Goal: Task Accomplishment & Management: Complete application form

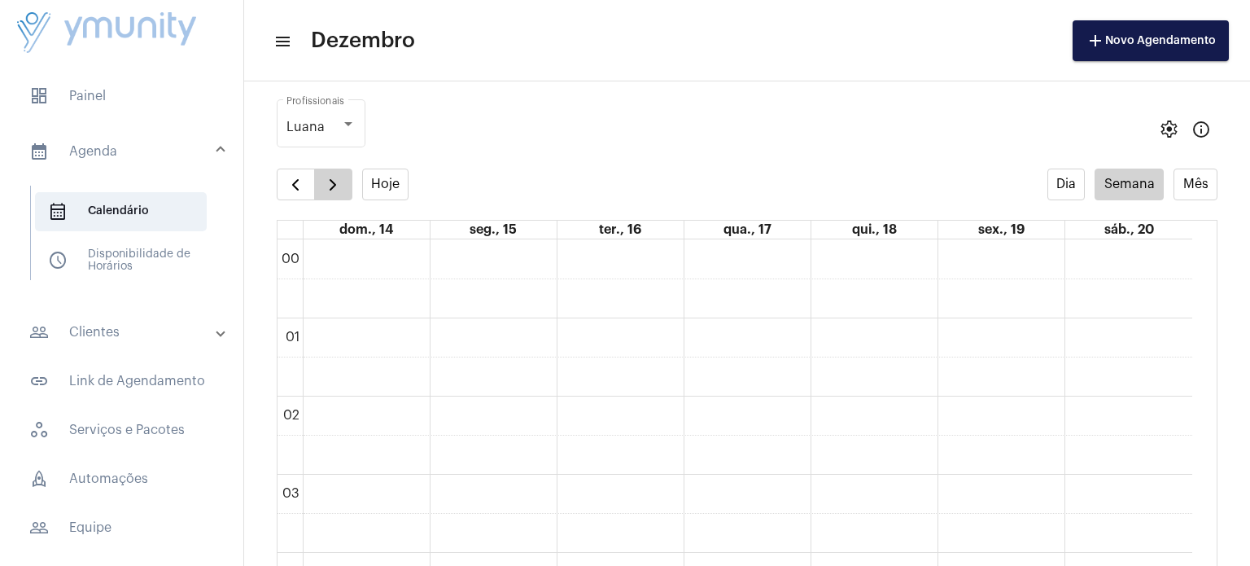
scroll to position [949, 0]
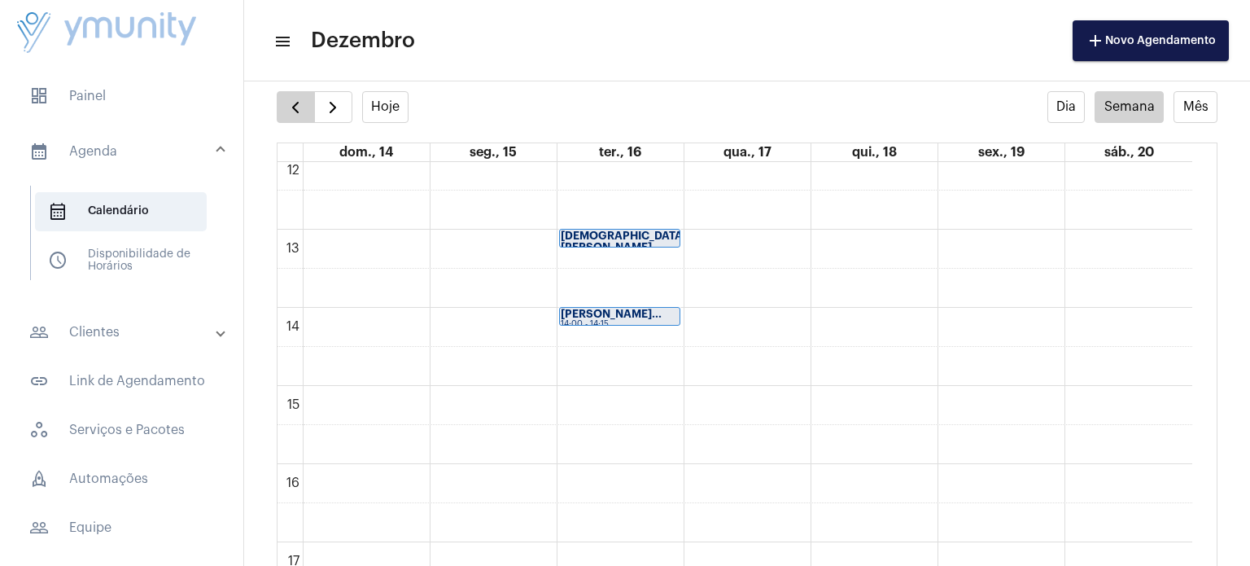
click at [299, 103] on span "button" at bounding box center [296, 108] width 20 height 20
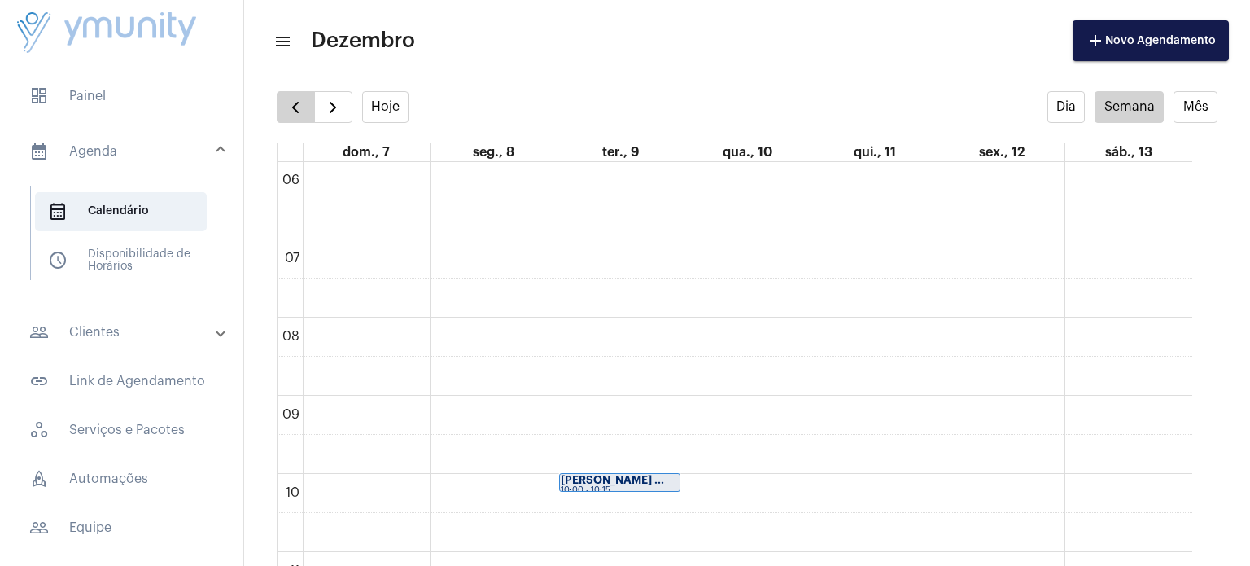
click at [299, 103] on span "button" at bounding box center [296, 108] width 20 height 20
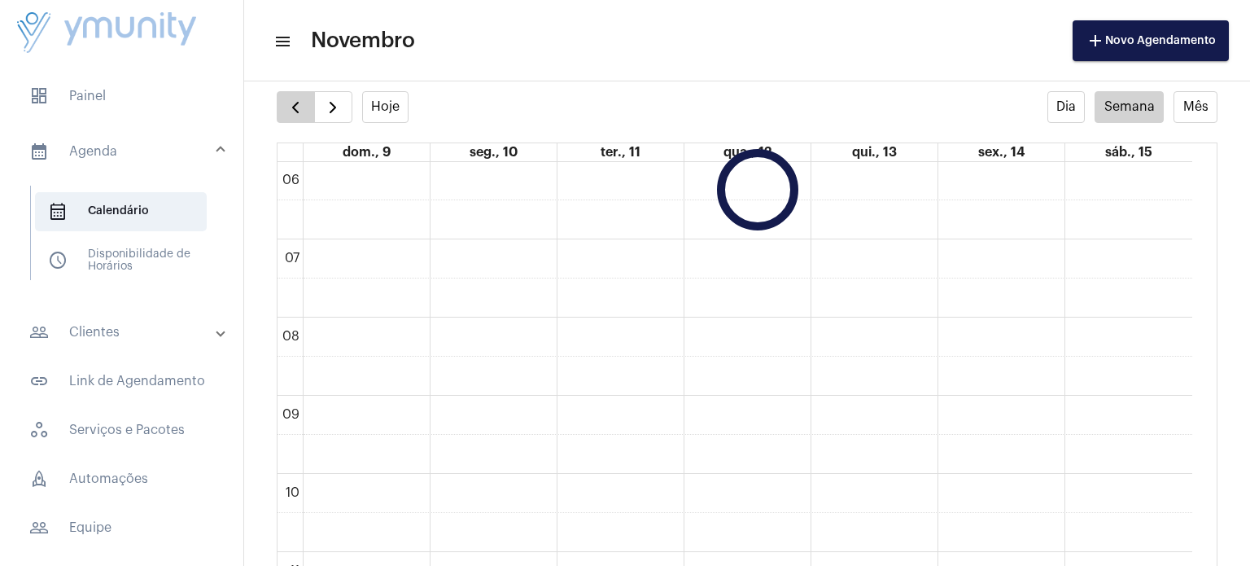
click at [299, 103] on span "button" at bounding box center [296, 108] width 20 height 20
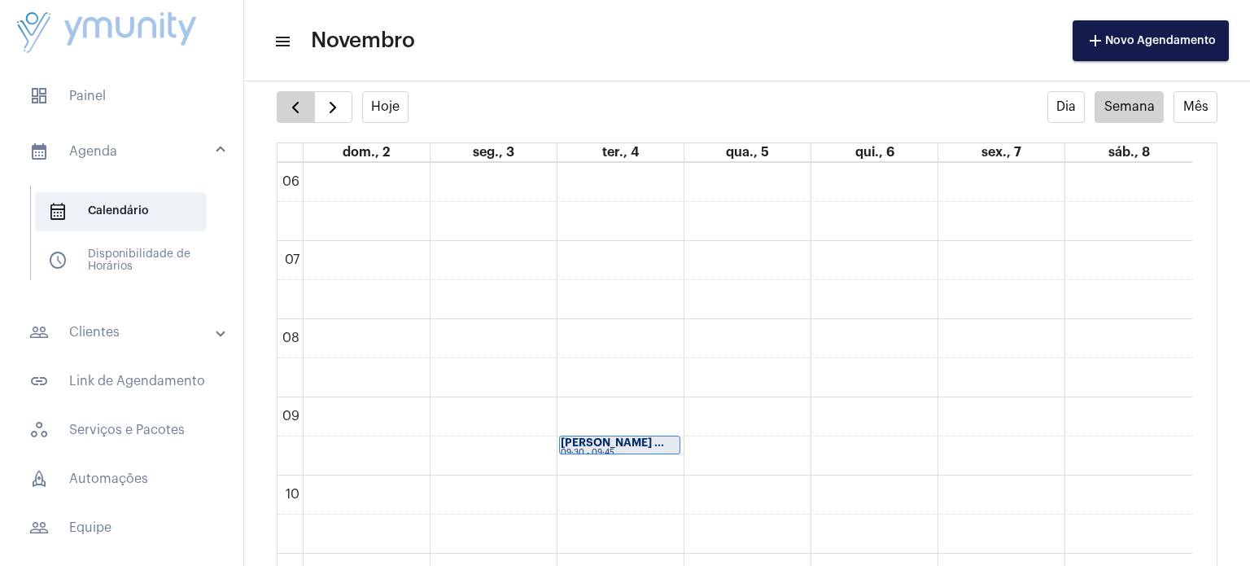
click at [299, 103] on span "button" at bounding box center [296, 108] width 20 height 20
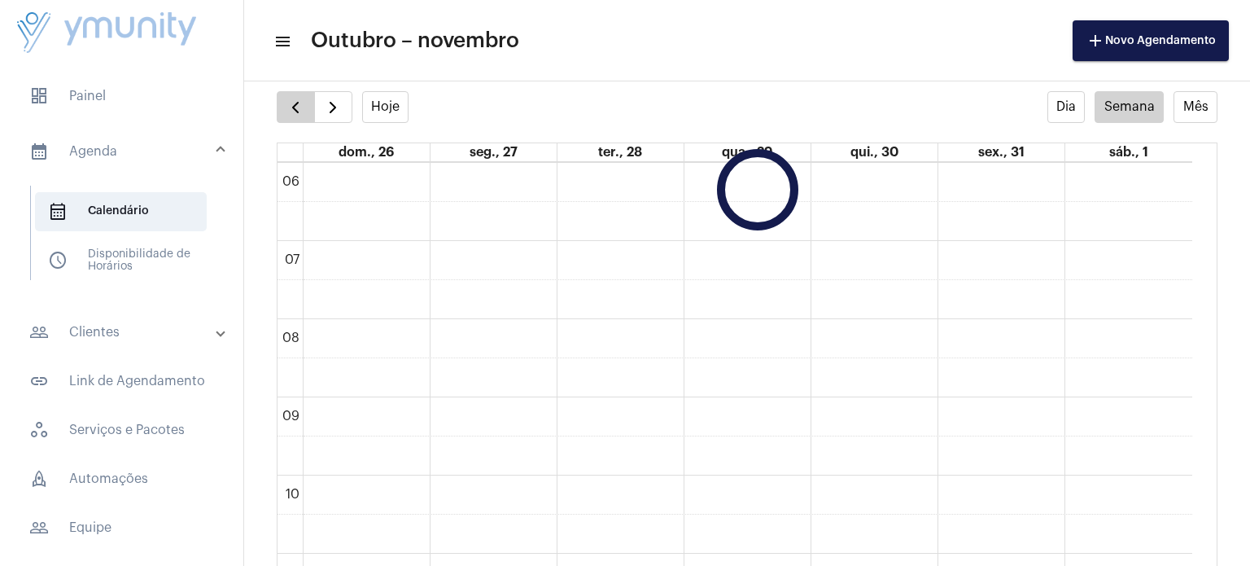
scroll to position [470, 0]
click at [299, 103] on span "button" at bounding box center [296, 108] width 20 height 20
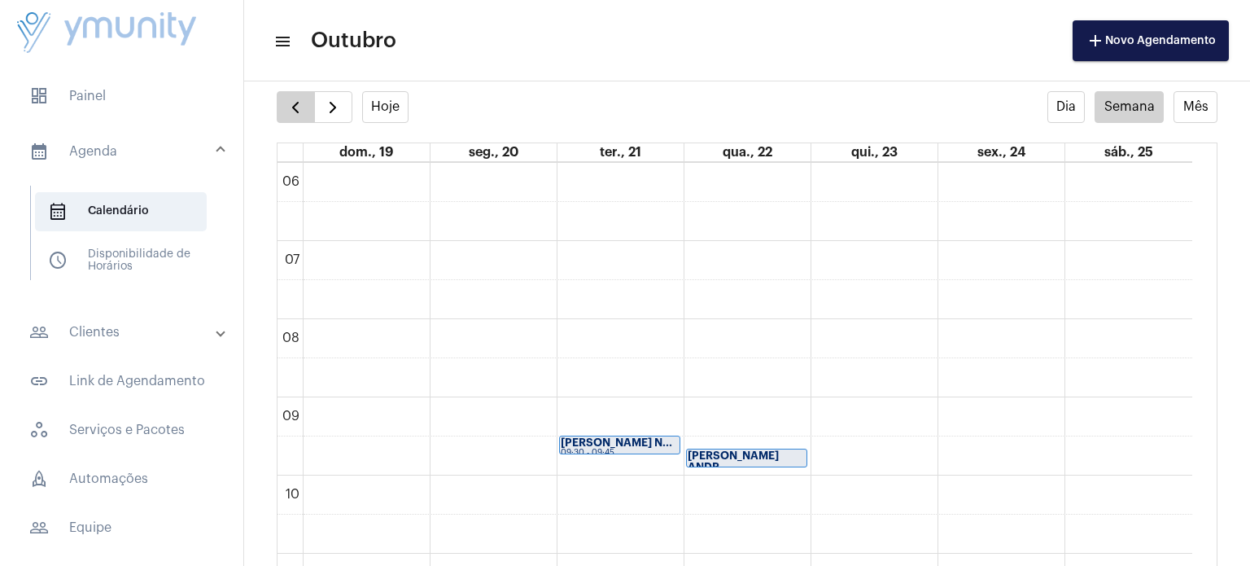
click at [299, 103] on span "button" at bounding box center [296, 108] width 20 height 20
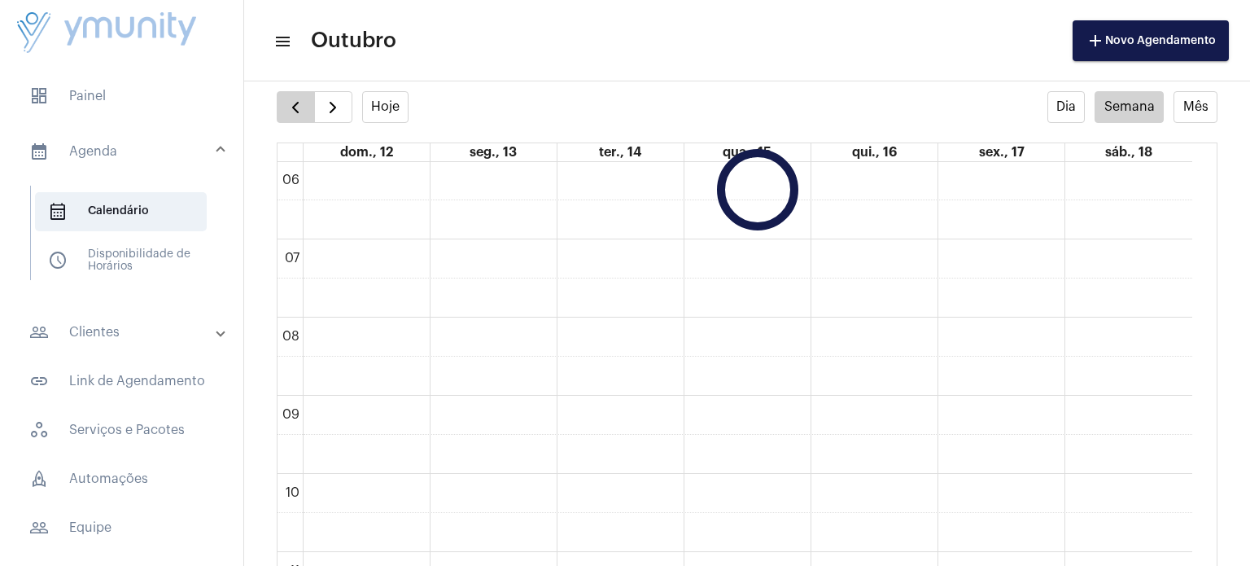
click at [299, 103] on span "button" at bounding box center [296, 108] width 20 height 20
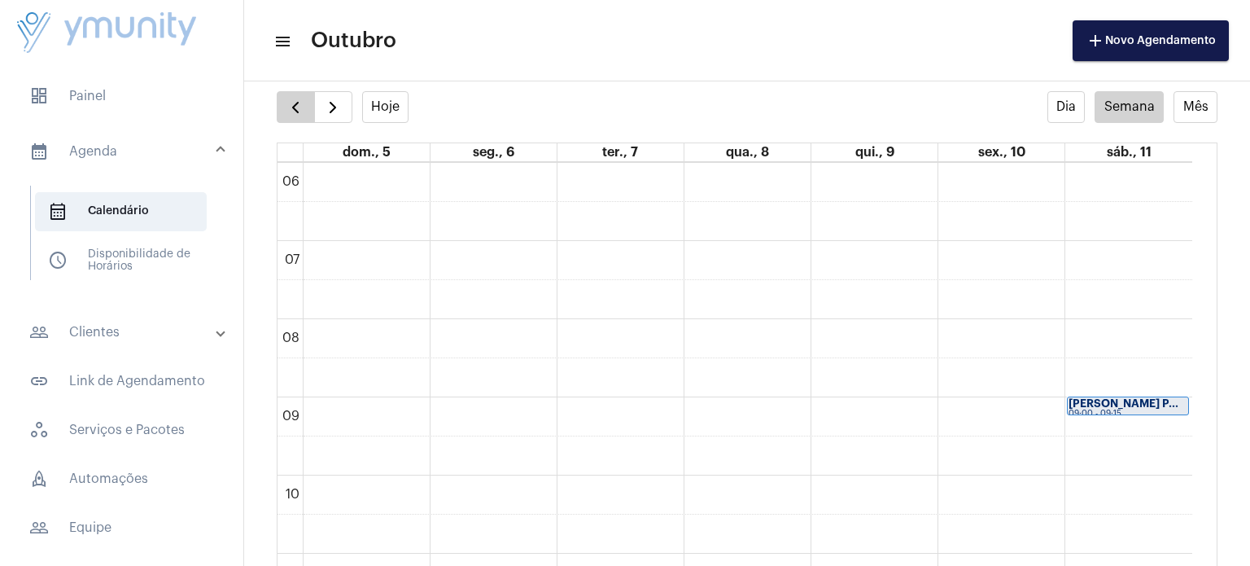
click at [299, 103] on span "button" at bounding box center [296, 108] width 20 height 20
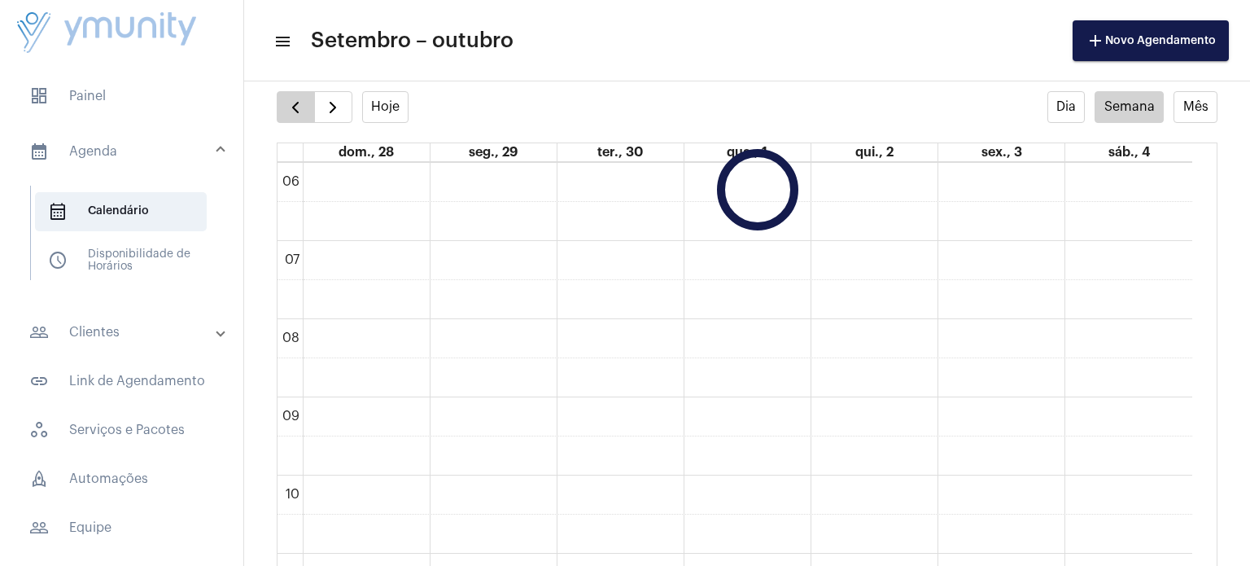
scroll to position [470, 0]
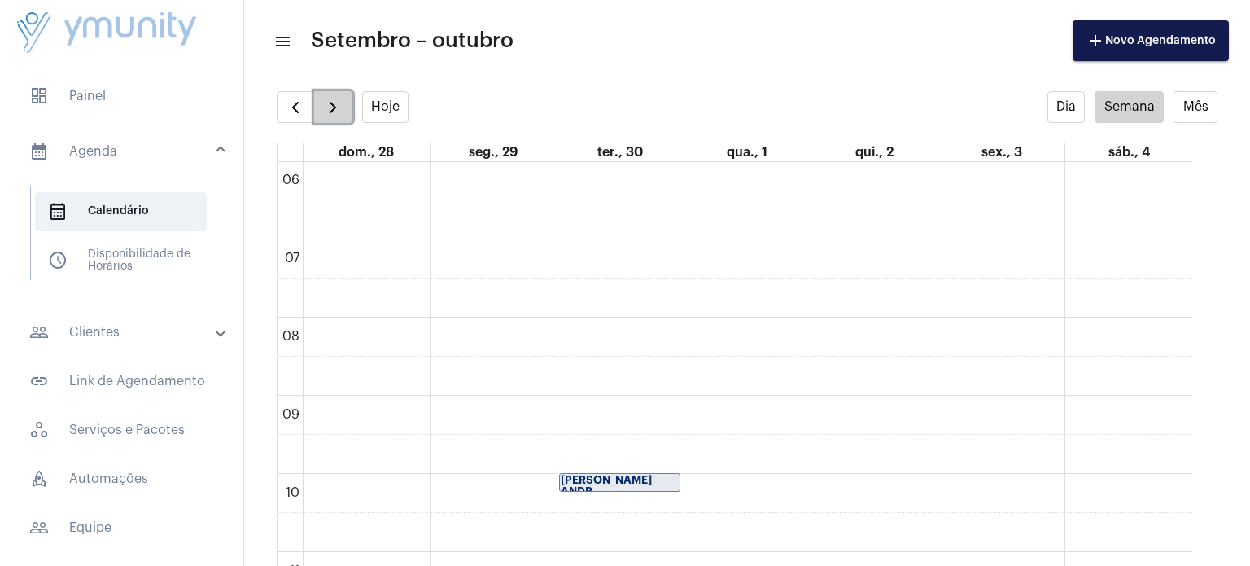
click at [343, 113] on button "button" at bounding box center [333, 107] width 38 height 33
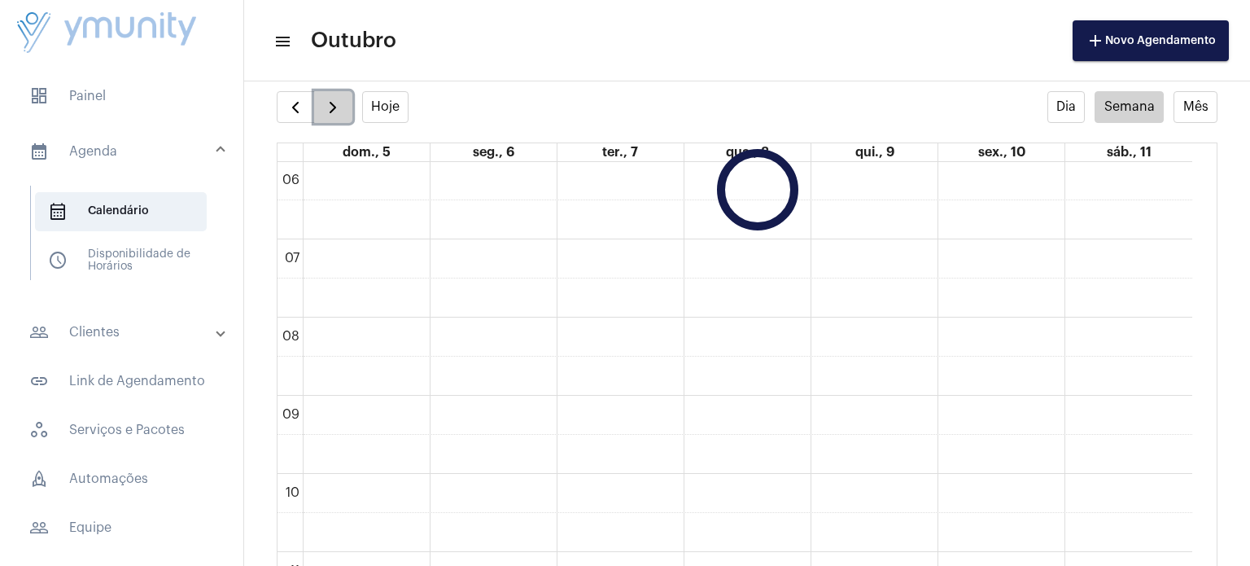
scroll to position [469, 0]
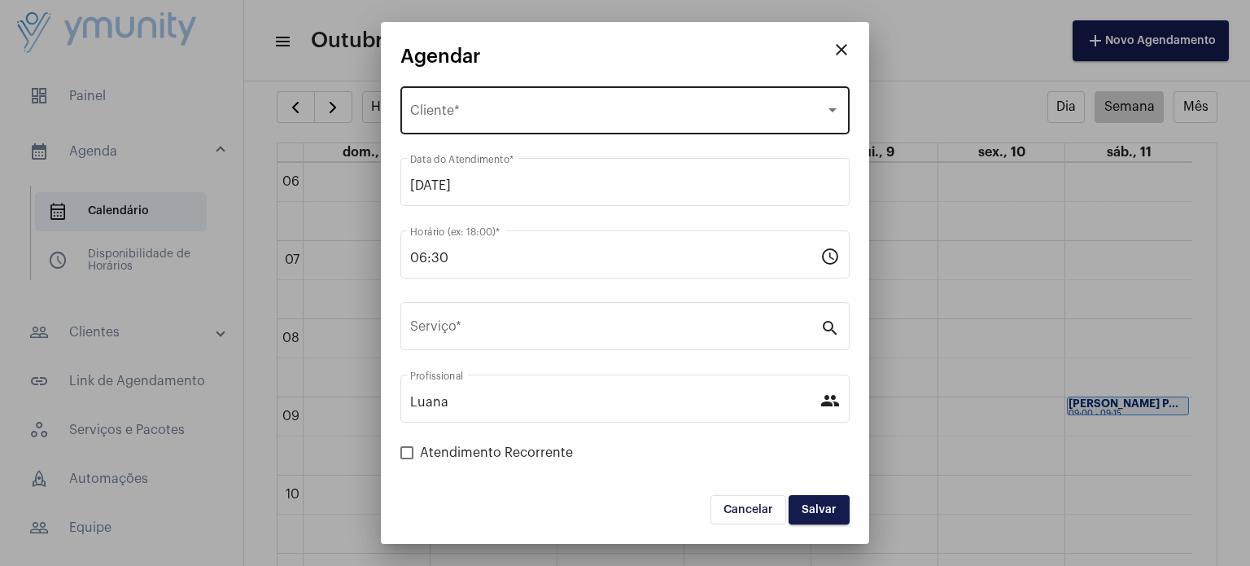
click at [559, 123] on div "Selecione o Cliente Cliente *" at bounding box center [625, 108] width 430 height 51
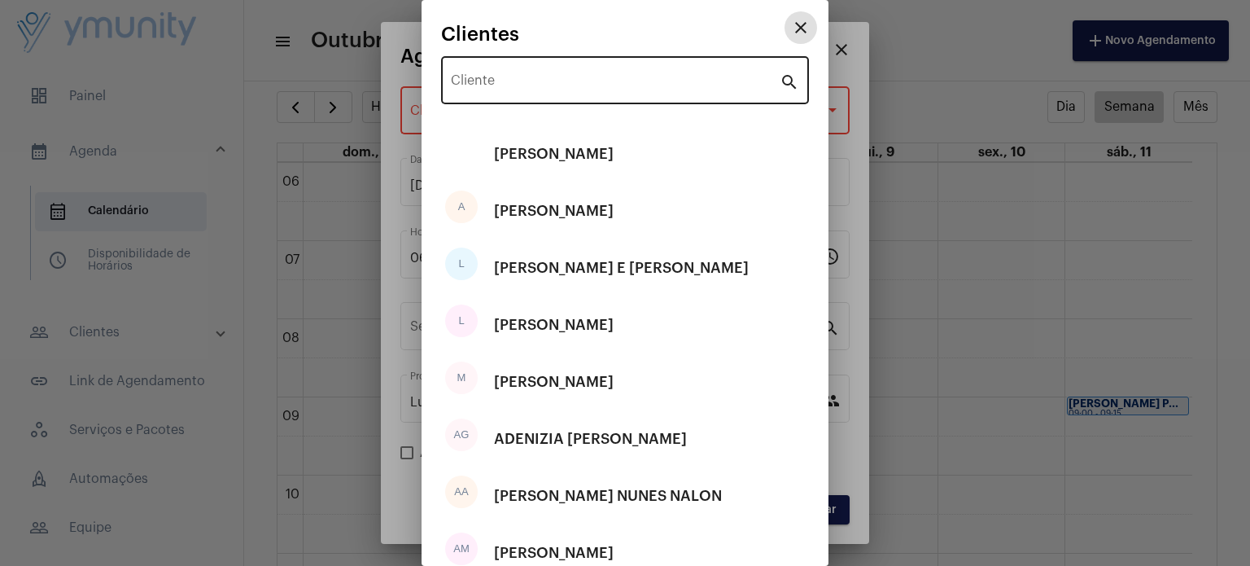
click at [528, 94] on div "Cliente" at bounding box center [615, 78] width 329 height 51
paste input "[PERSON_NAME]"
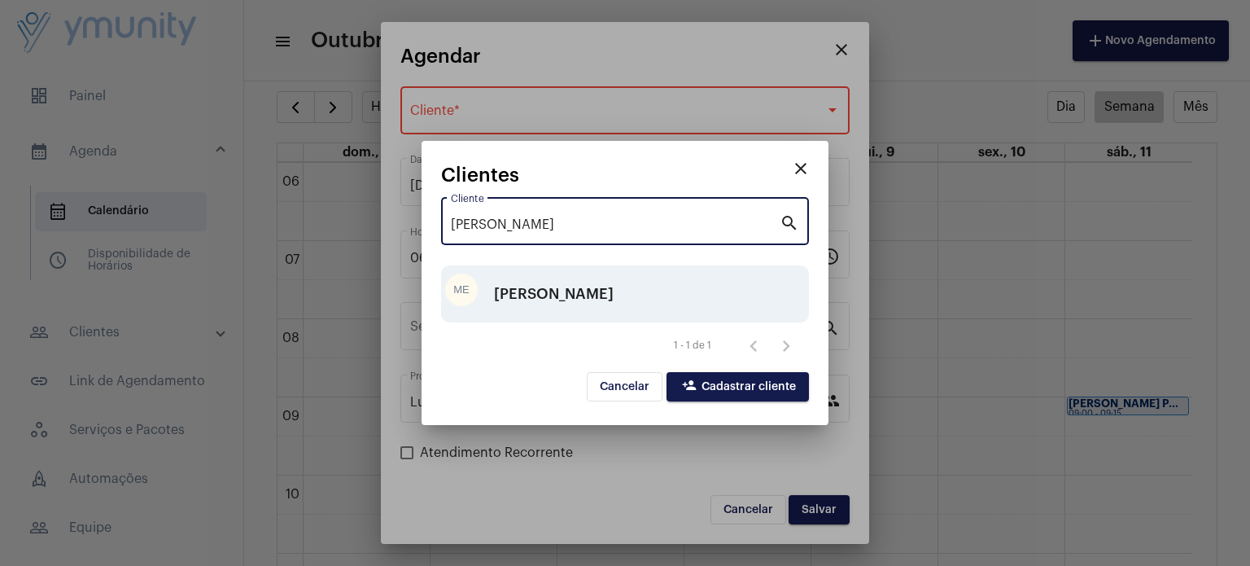
type input "[PERSON_NAME]"
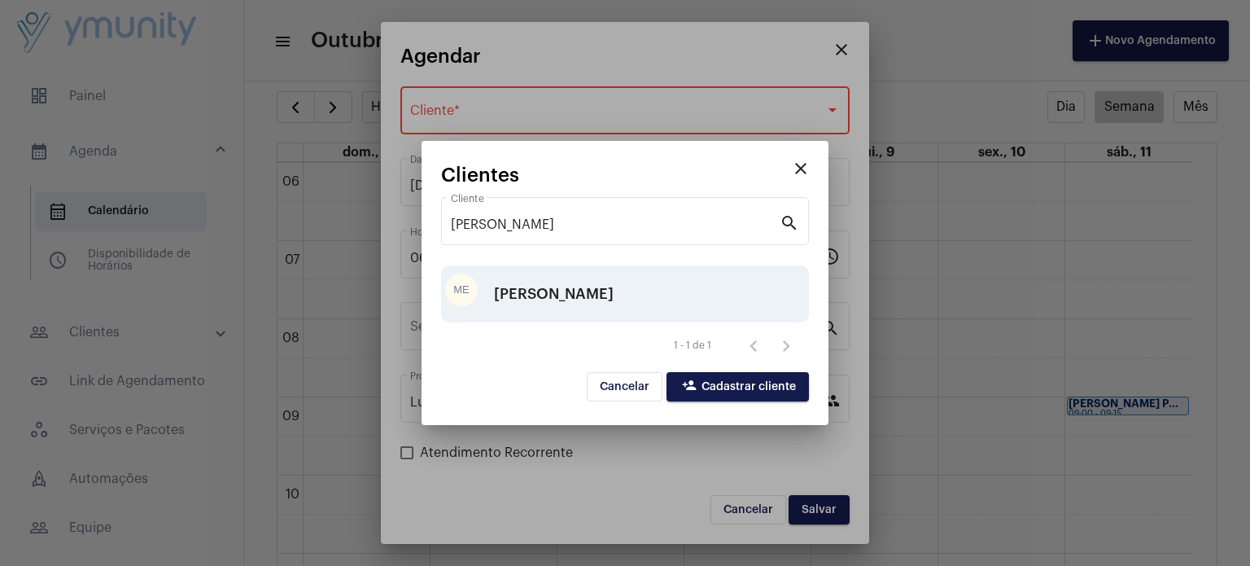
click at [614, 304] on div "[PERSON_NAME]" at bounding box center [554, 293] width 120 height 49
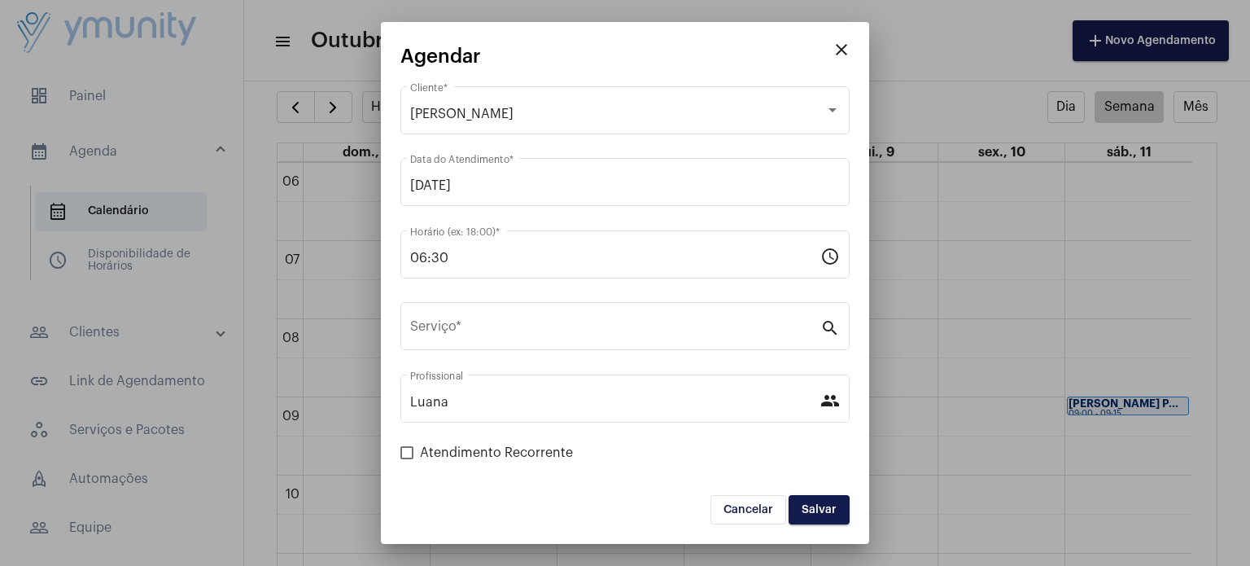
drag, startPoint x: 583, startPoint y: 103, endPoint x: 1103, endPoint y: 63, distance: 522.4
click at [1103, 63] on div "close Agendar MARIA ELENA MIRANDA Cliente * 07/10/2025 Data do Atendimento * 06…" at bounding box center [625, 283] width 1250 height 566
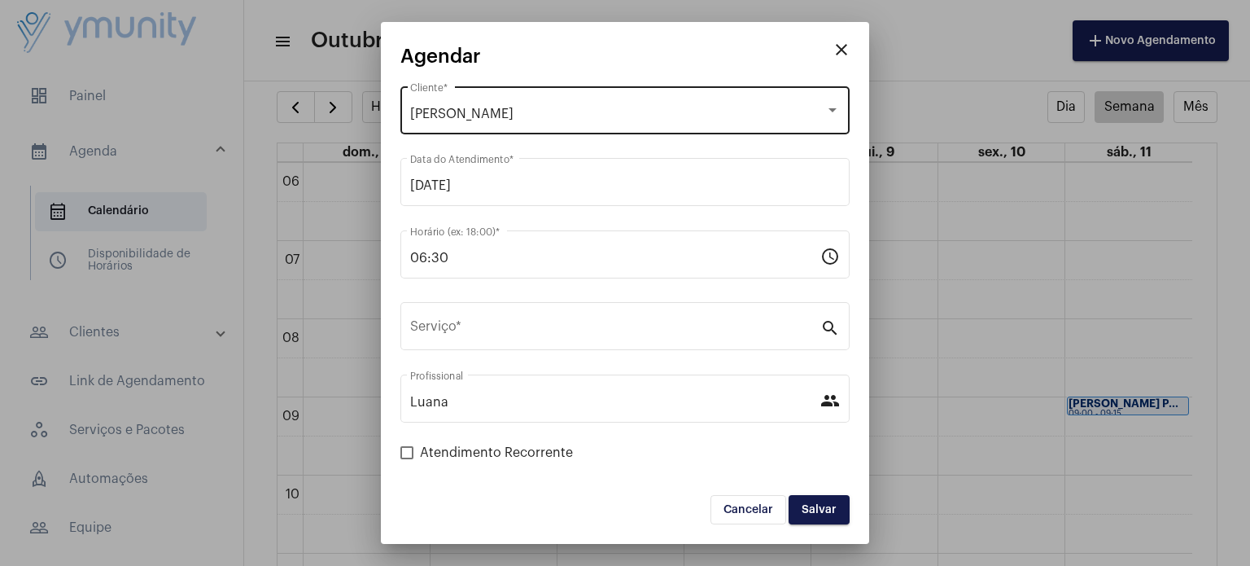
click at [745, 111] on div "[PERSON_NAME]" at bounding box center [617, 114] width 415 height 15
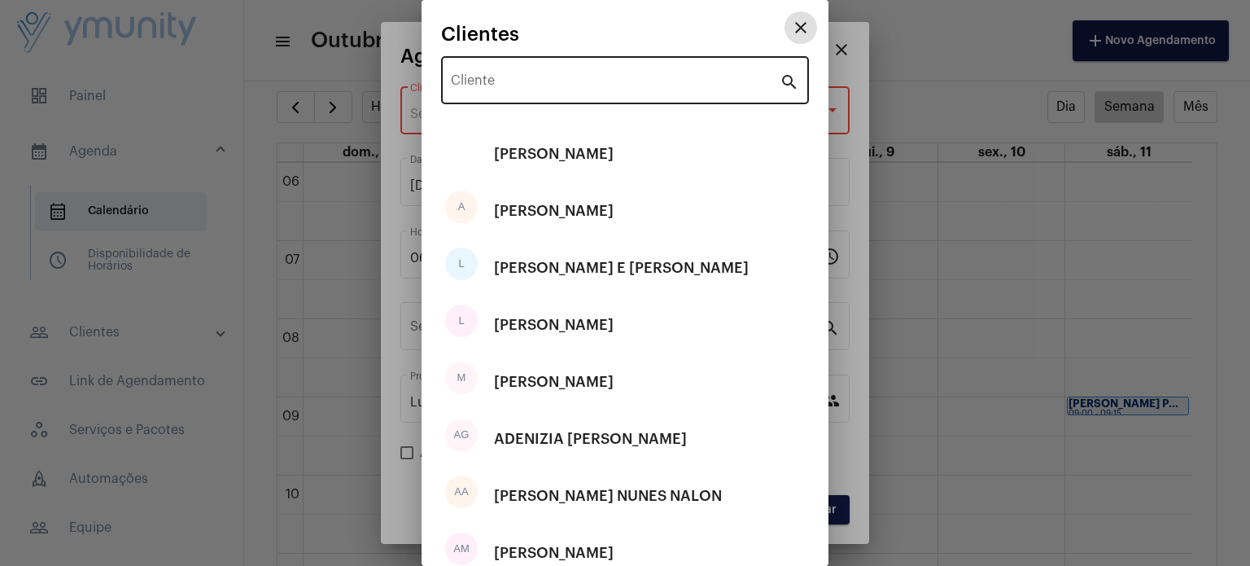
click at [560, 78] on input "Cliente" at bounding box center [615, 83] width 329 height 15
paste input "[PERSON_NAME]"
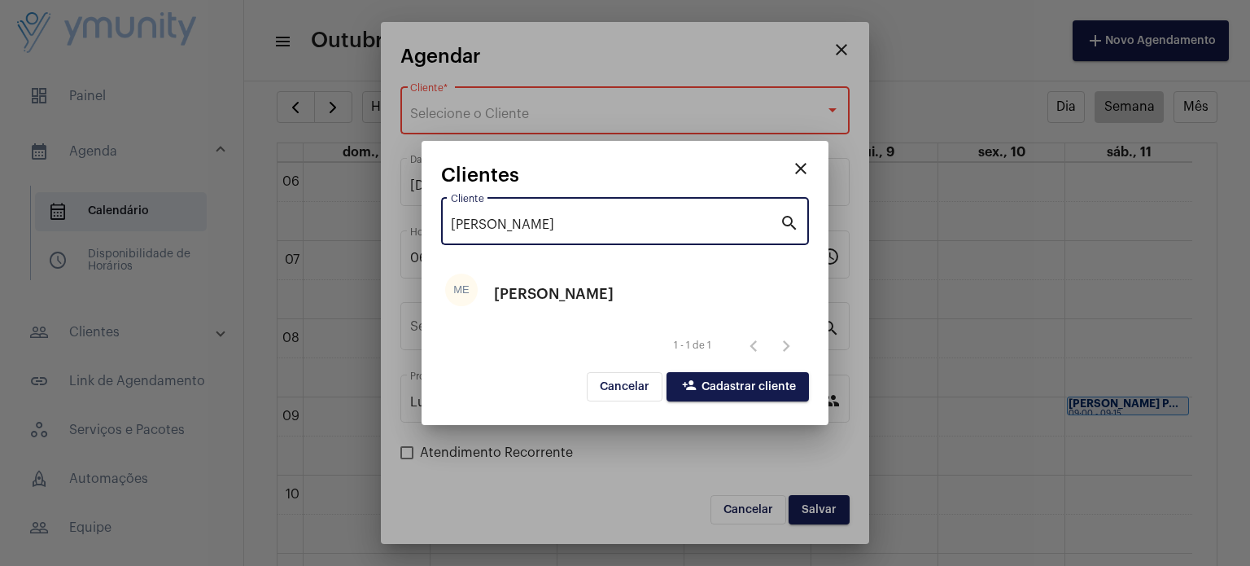
type input "[PERSON_NAME]"
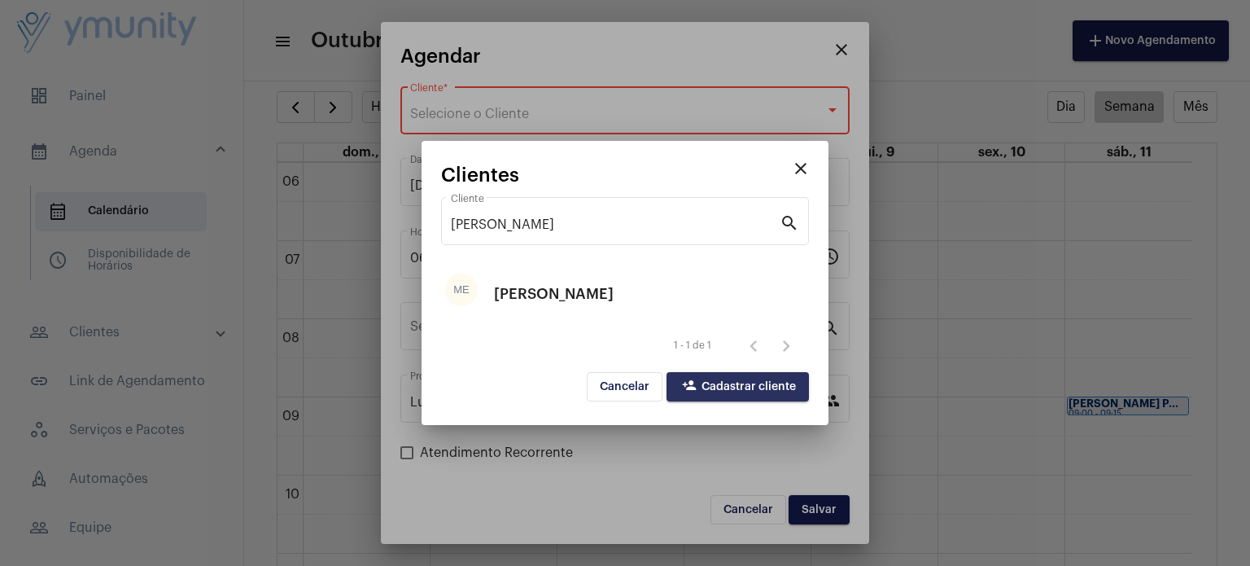
click at [763, 387] on span "person_add Cadastrar cliente" at bounding box center [738, 386] width 116 height 11
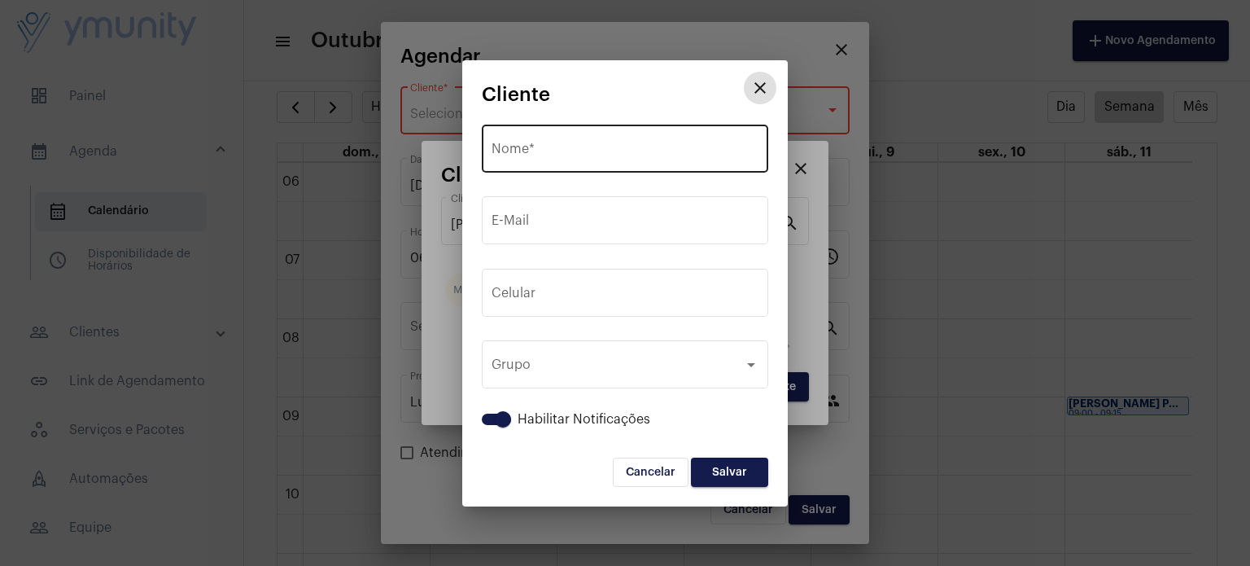
click at [610, 159] on input "Nome *" at bounding box center [625, 152] width 267 height 15
paste input "[PERSON_NAME]"
type input "[PERSON_NAME]"
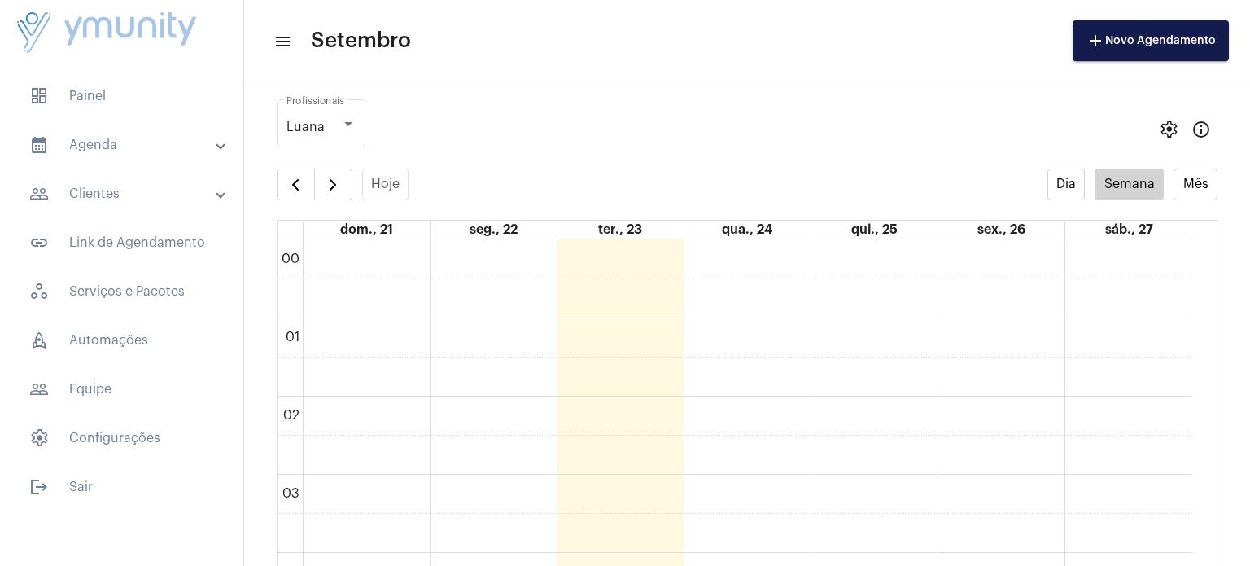
scroll to position [469, 0]
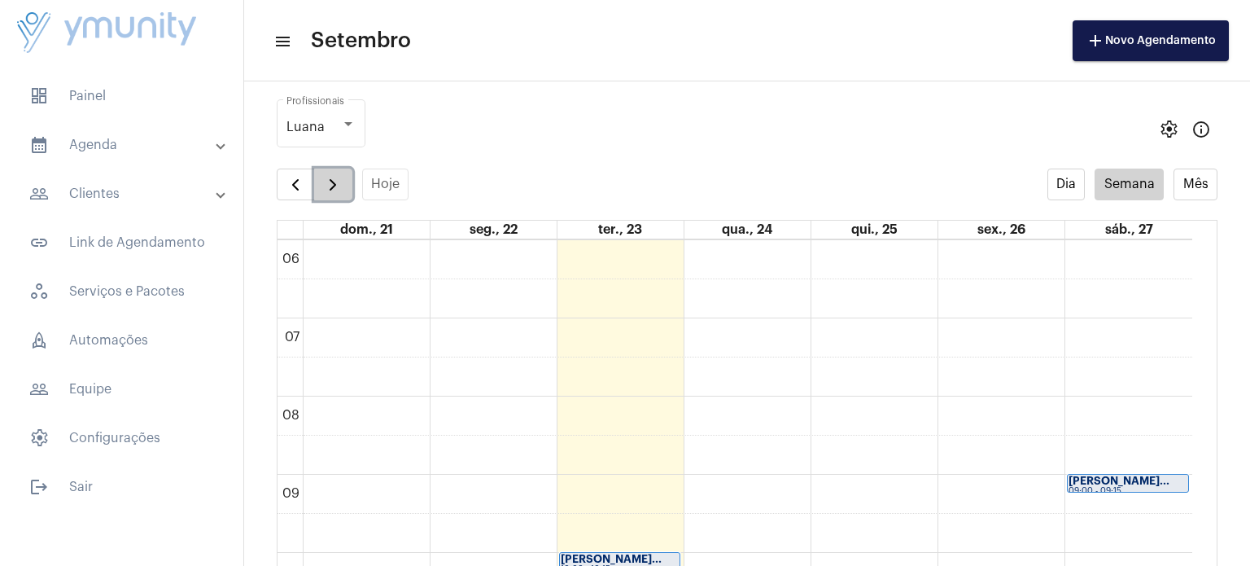
click at [337, 181] on span "button" at bounding box center [333, 185] width 20 height 20
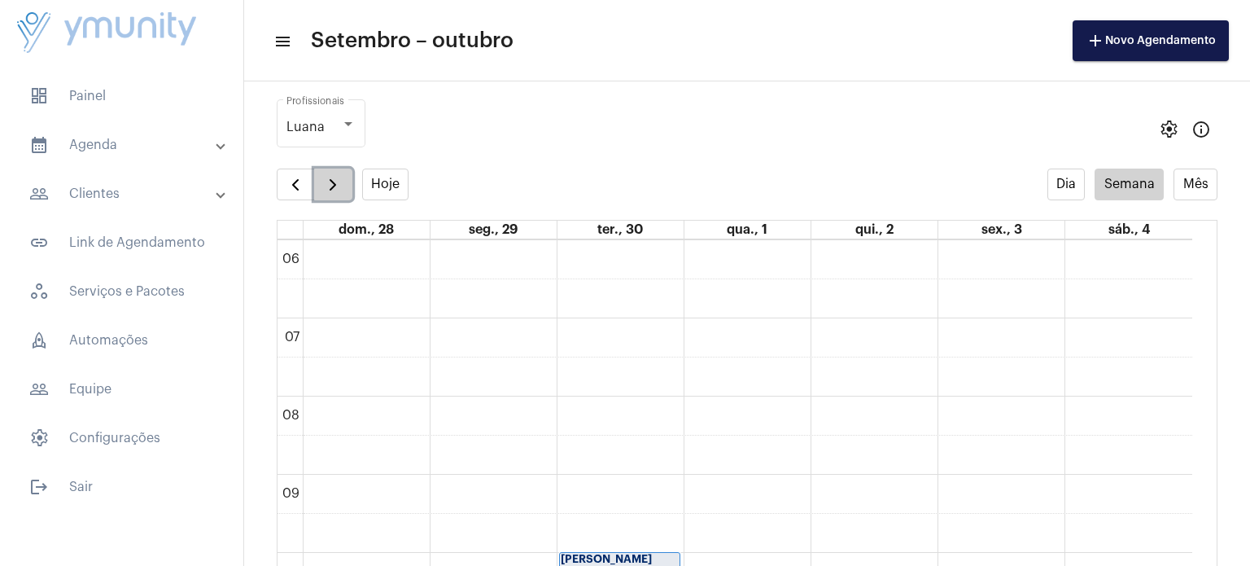
drag, startPoint x: 337, startPoint y: 181, endPoint x: 327, endPoint y: 181, distance: 9.8
click at [327, 181] on span "button" at bounding box center [333, 185] width 20 height 20
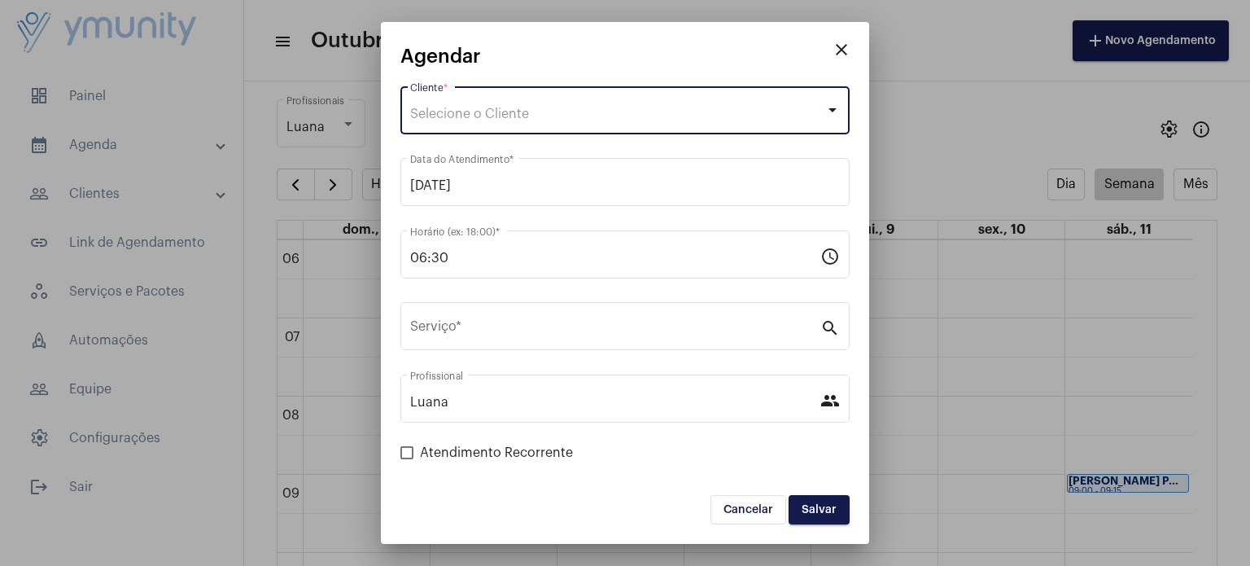
click at [540, 110] on div "Selecione o Cliente" at bounding box center [617, 114] width 415 height 15
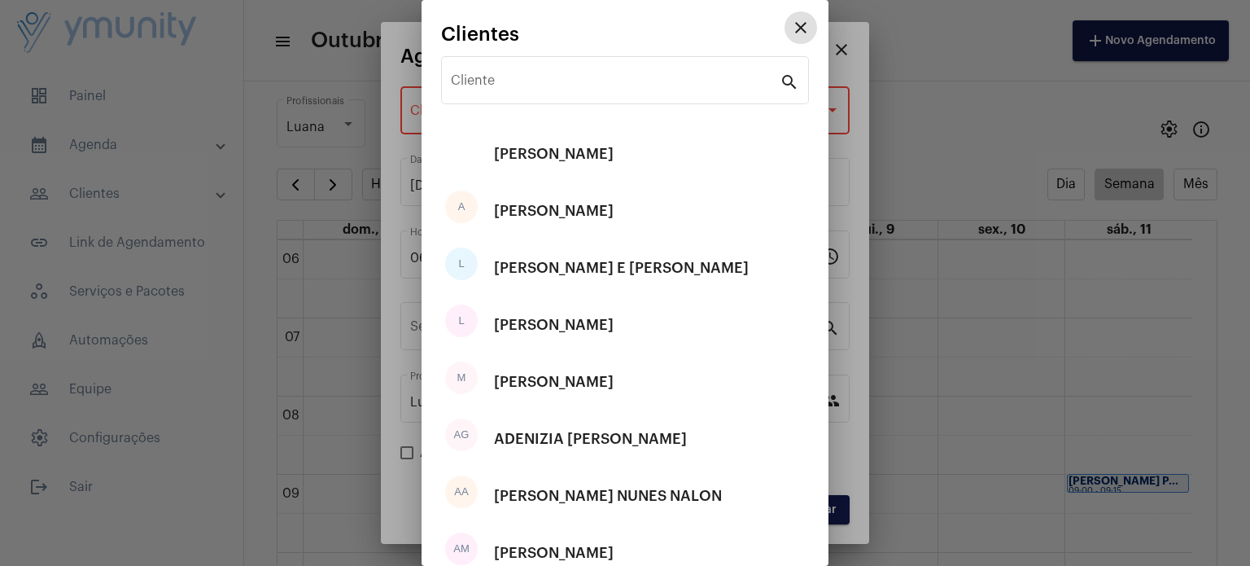
click at [784, 11] on button "close" at bounding box center [800, 27] width 33 height 33
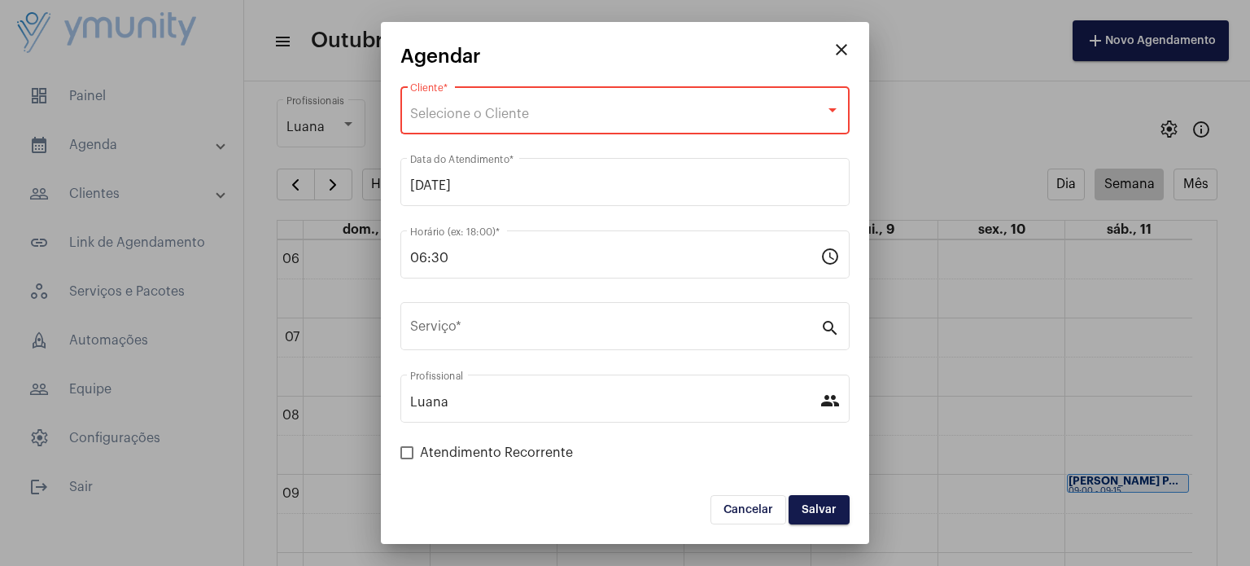
click at [543, 112] on div "Selecione o Cliente" at bounding box center [617, 114] width 415 height 15
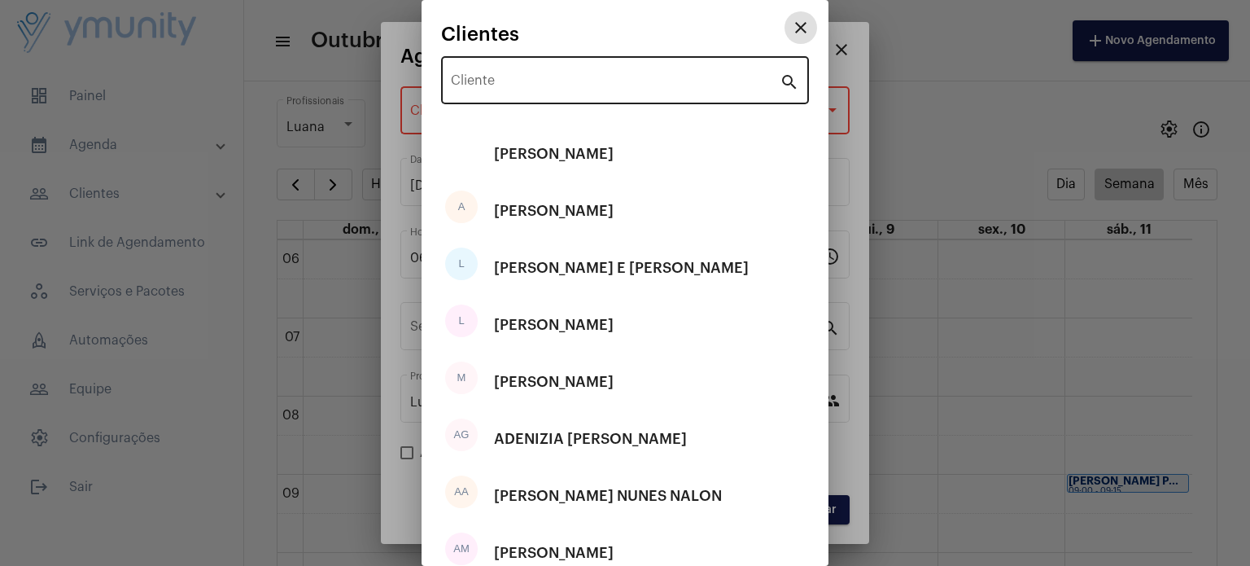
click at [527, 74] on div "Cliente" at bounding box center [615, 78] width 329 height 51
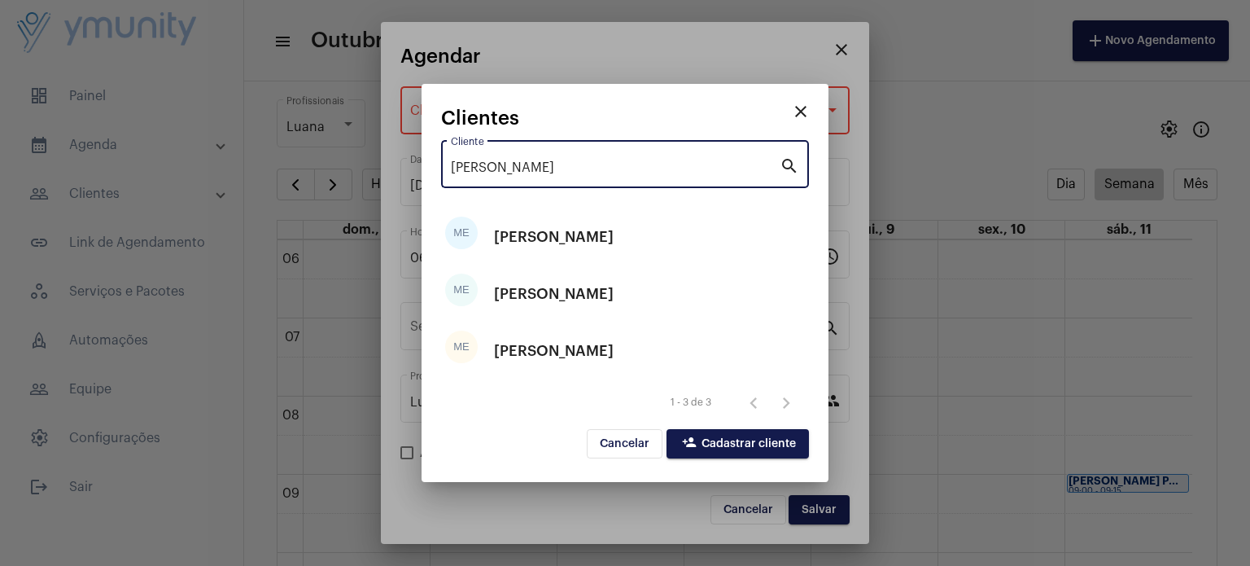
type input "[PERSON_NAME]"
click at [733, 441] on span "person_add Cadastrar cliente" at bounding box center [738, 443] width 116 height 11
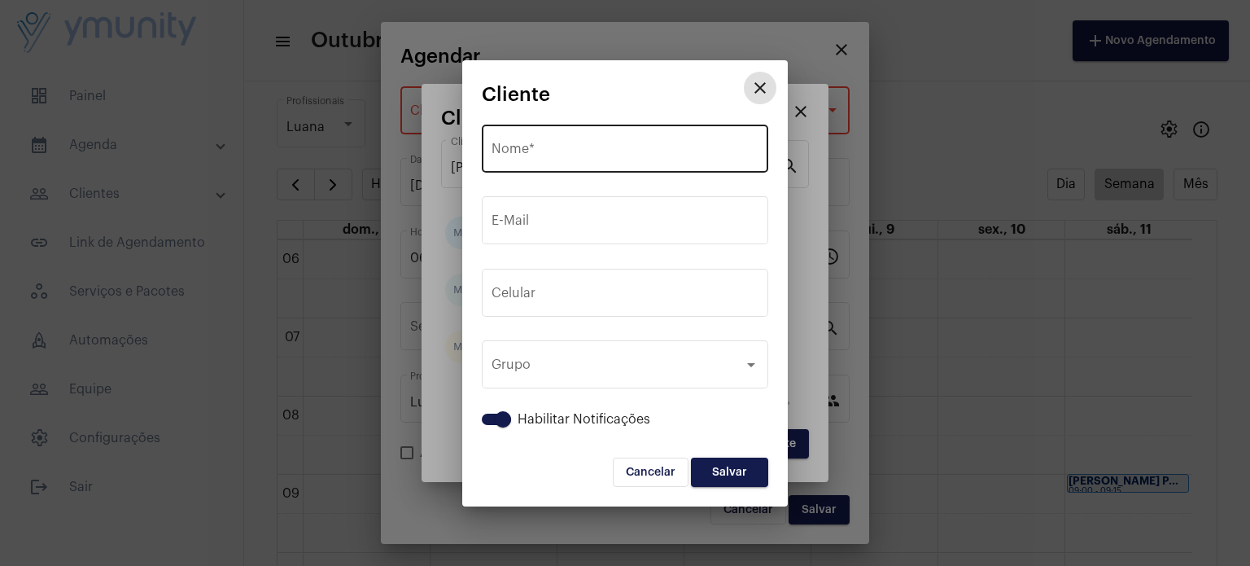
click at [605, 152] on input "Nome *" at bounding box center [625, 152] width 267 height 15
type input "m"
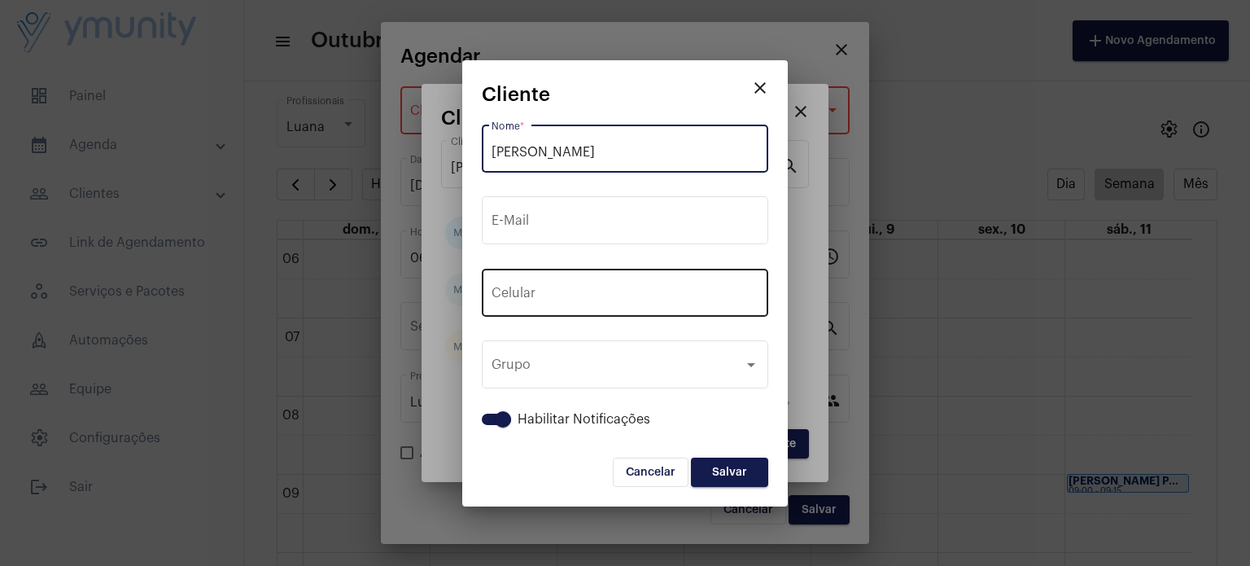
type input "[PERSON_NAME]"
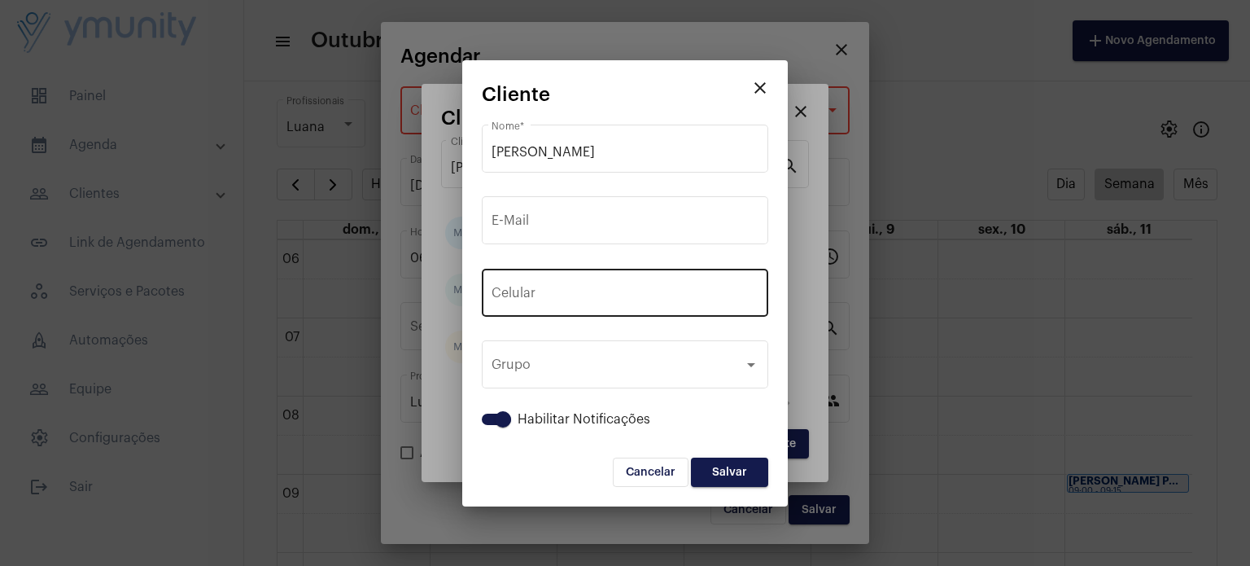
click at [618, 283] on div "+55 Celular" at bounding box center [625, 290] width 267 height 51
paste input "33988707798"
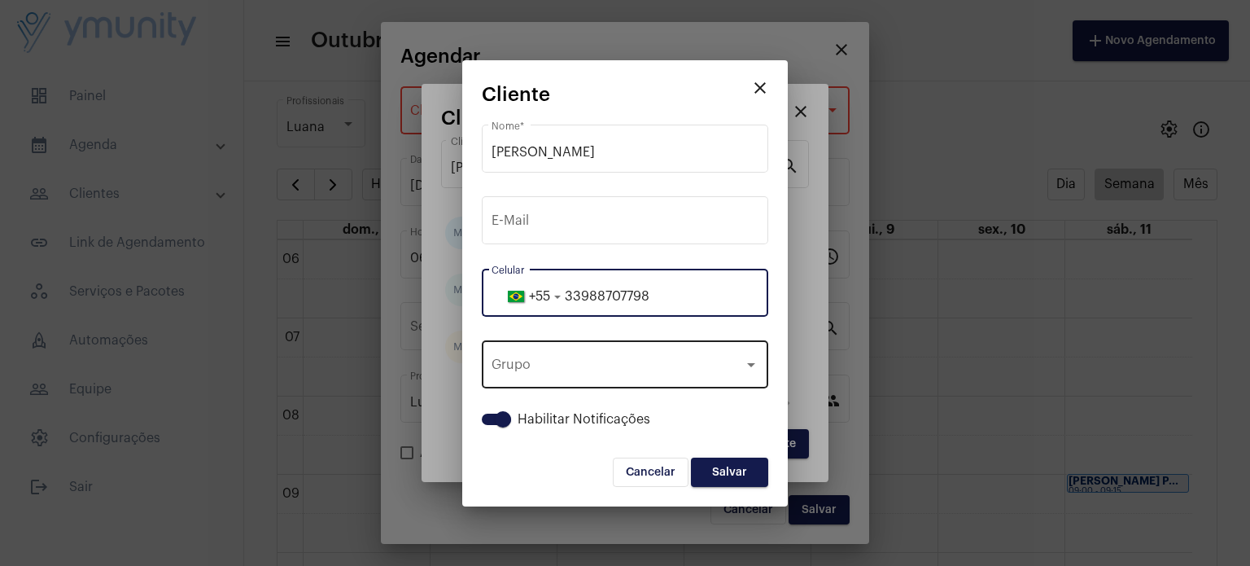
type input "33988707798"
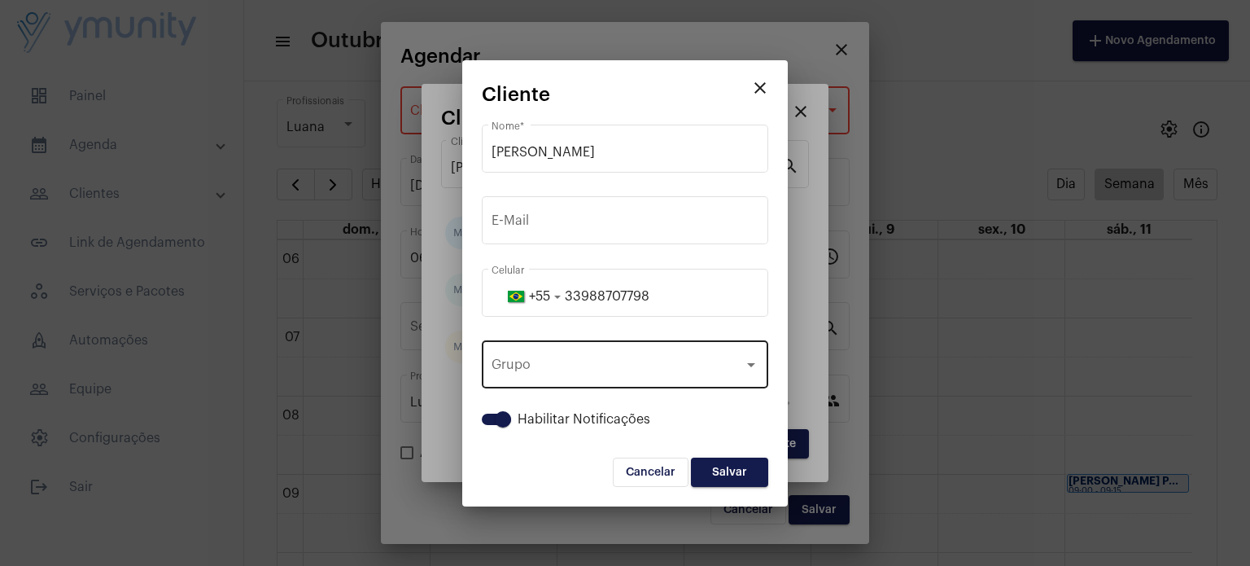
click at [603, 380] on div "Grupo Grupo" at bounding box center [625, 362] width 267 height 51
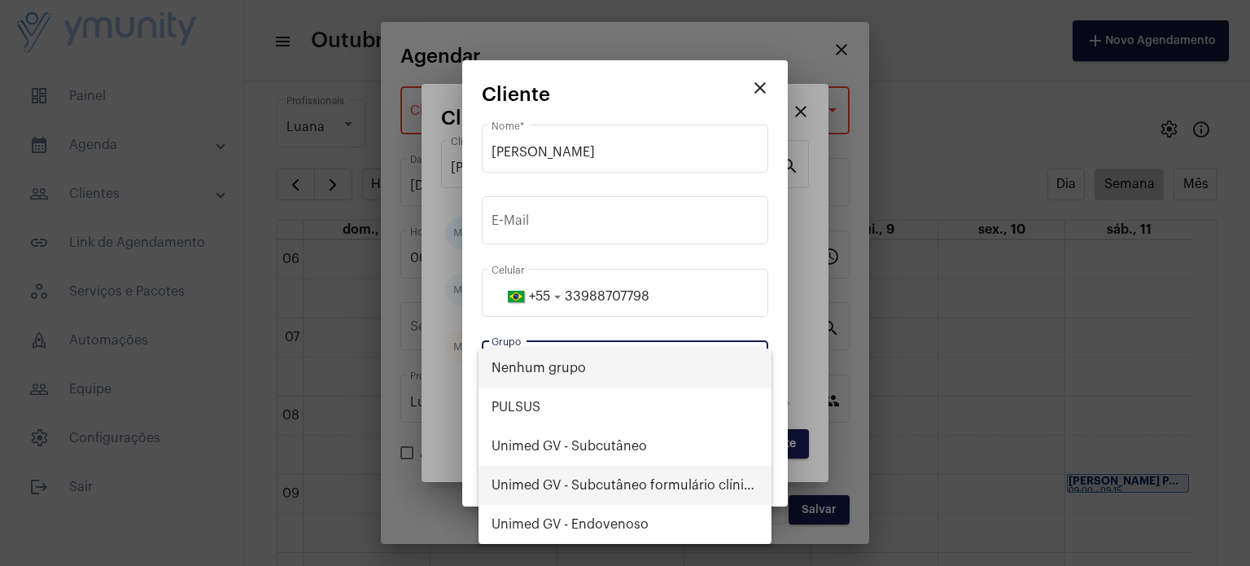
click at [625, 471] on span "Unimed GV - Subcutâneo formulário clínico" at bounding box center [625, 484] width 267 height 39
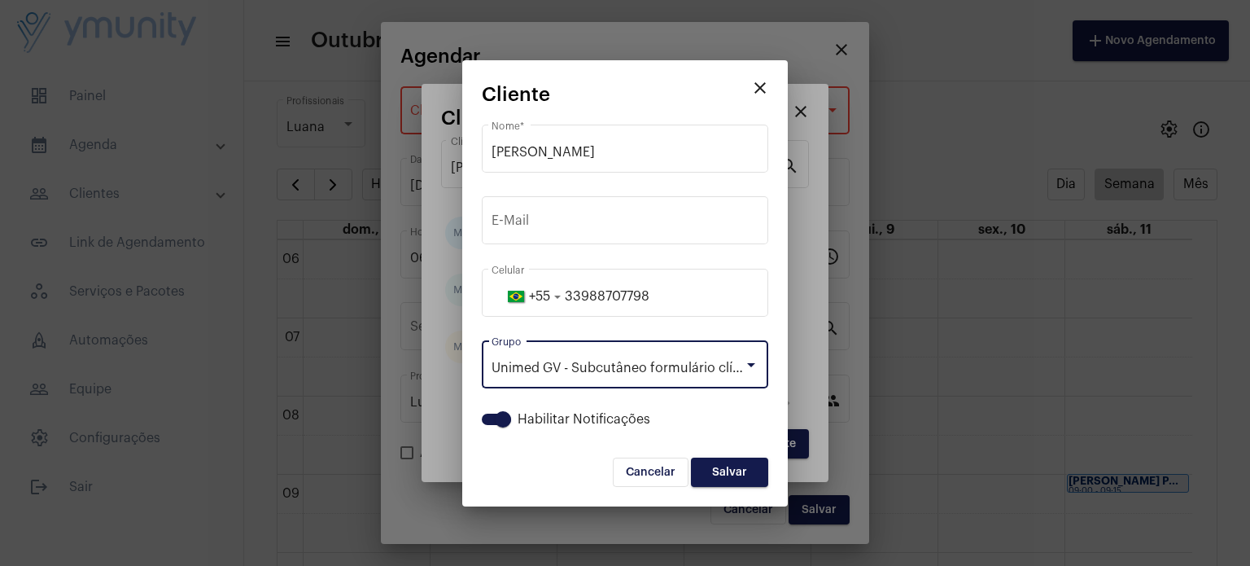
click at [745, 455] on form "[PERSON_NAME] * E-Mail [PHONE_NUMBER] Celular Unimed GV - Subcutâneo formulário…" at bounding box center [625, 303] width 286 height 365
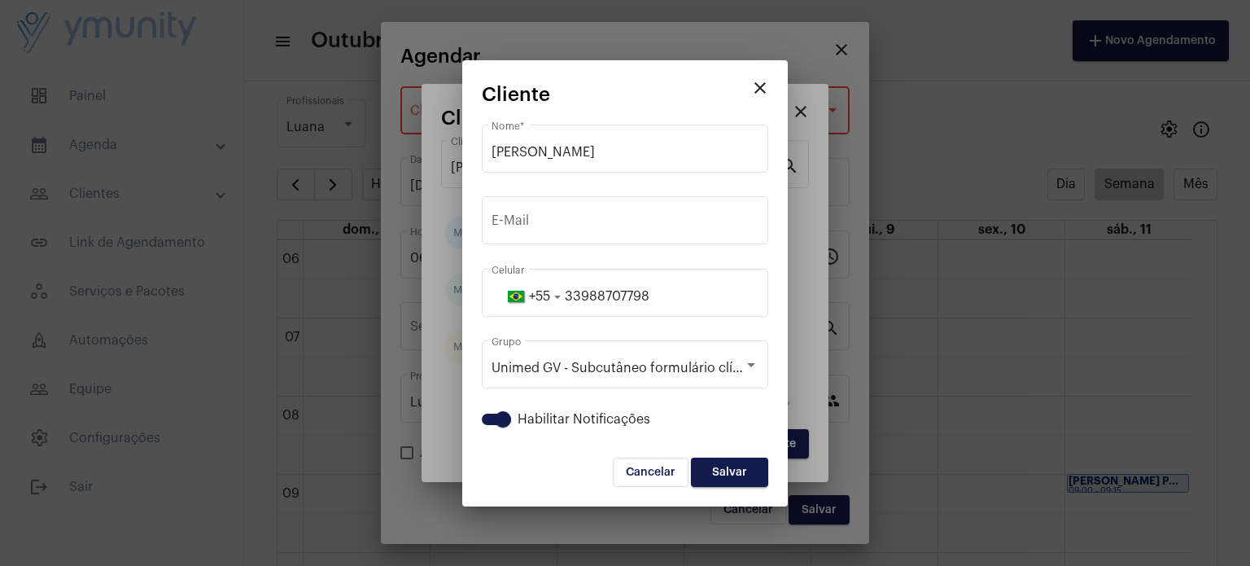
click at [741, 468] on span "Salvar" at bounding box center [729, 471] width 35 height 11
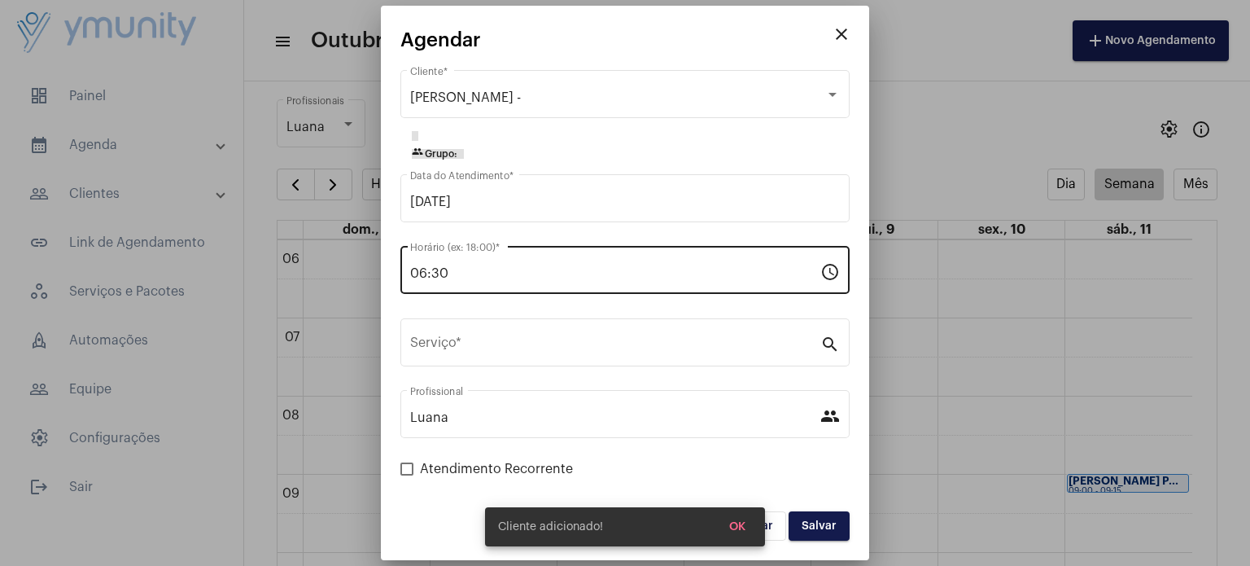
drag, startPoint x: 575, startPoint y: 257, endPoint x: 410, endPoint y: 269, distance: 164.8
click at [410, 269] on div "06:30 Horário (ex: 18:00) *" at bounding box center [615, 268] width 410 height 51
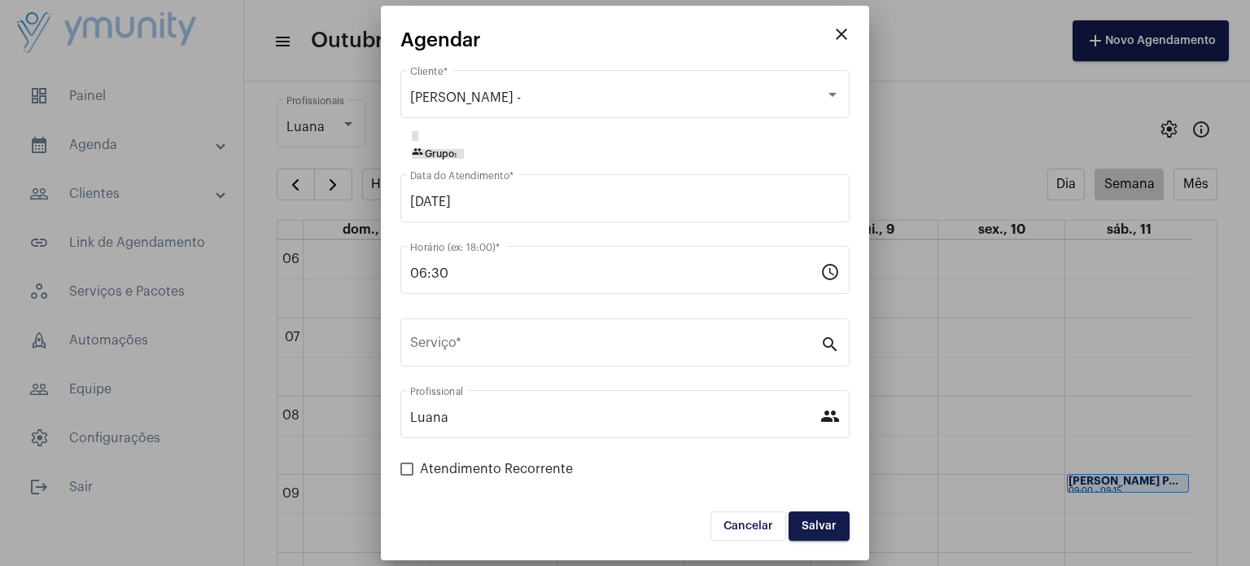
drag, startPoint x: 466, startPoint y: 260, endPoint x: 343, endPoint y: 269, distance: 123.3
click at [343, 269] on div "close Agendar [PERSON_NAME] * group Grupo: [DATE] Data do Atendimento * 06:30 H…" at bounding box center [625, 283] width 1250 height 566
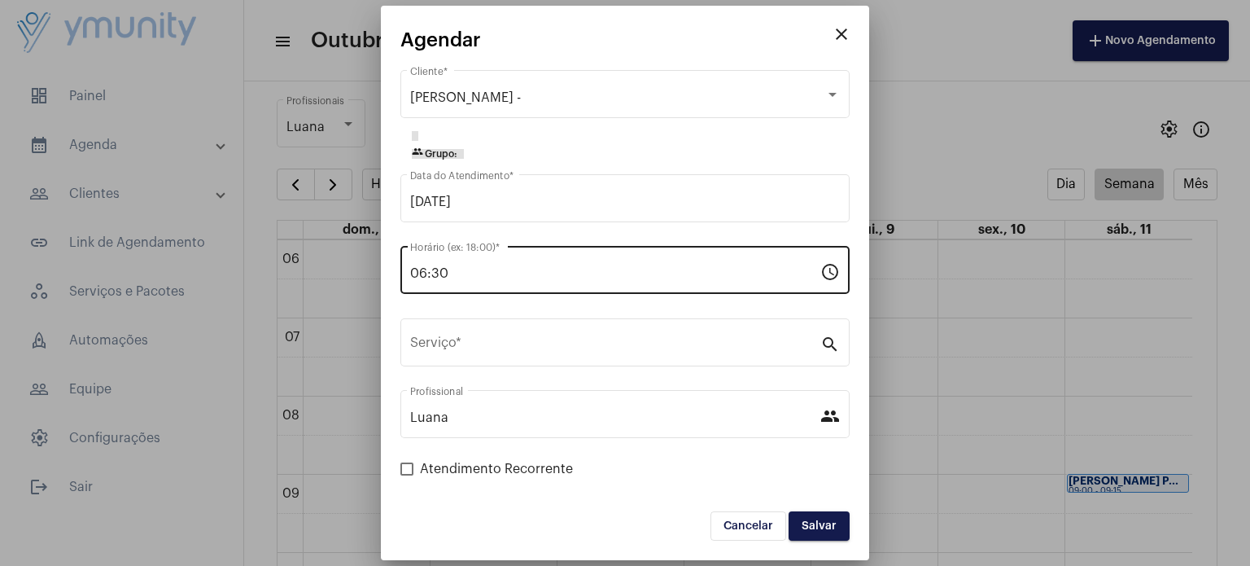
click at [483, 274] on input "06:30" at bounding box center [615, 273] width 410 height 15
drag, startPoint x: 483, startPoint y: 274, endPoint x: 361, endPoint y: 273, distance: 121.3
click at [361, 273] on div "close Agendar [PERSON_NAME] * group Grupo: [DATE] Data do Atendimento * 06:30 H…" at bounding box center [625, 283] width 1250 height 566
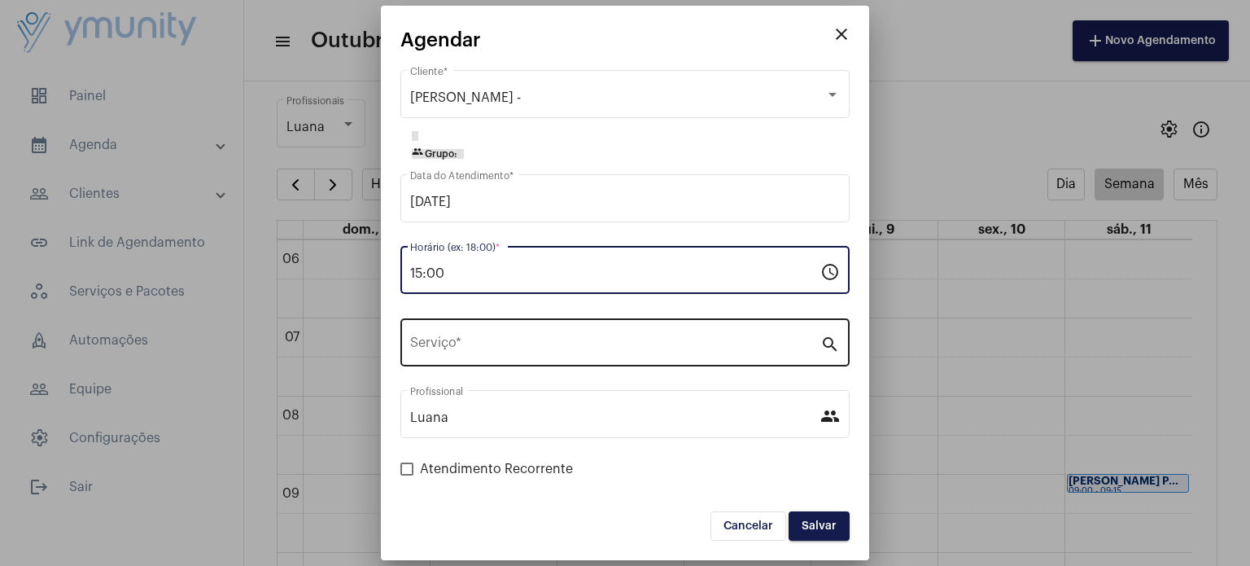
type input "15:00"
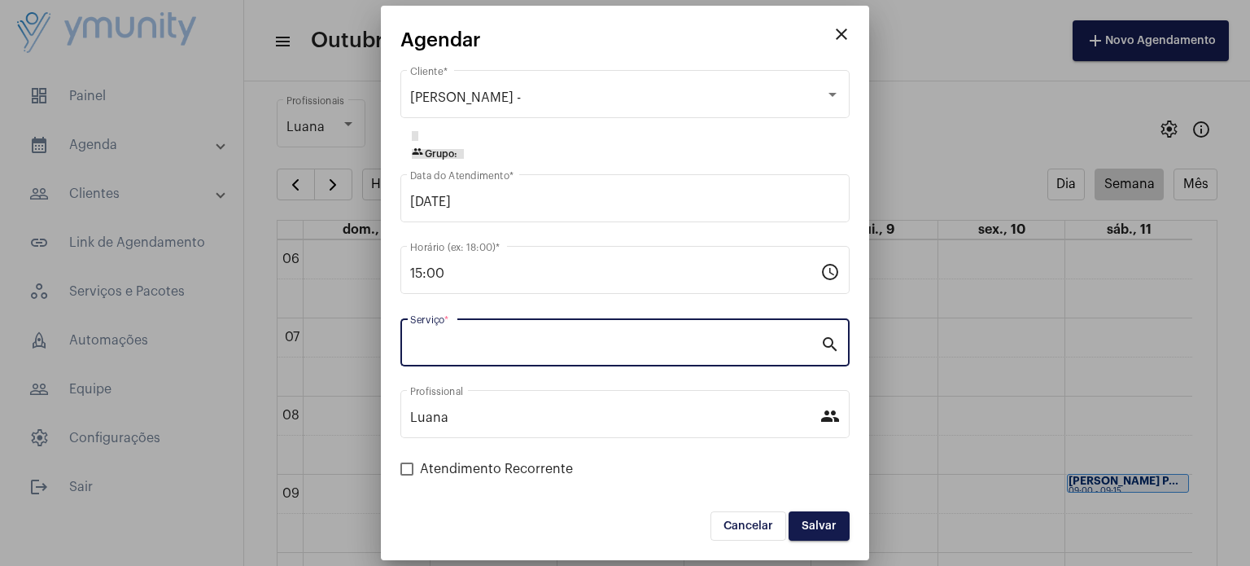
click at [468, 351] on input "Serviço *" at bounding box center [615, 346] width 410 height 15
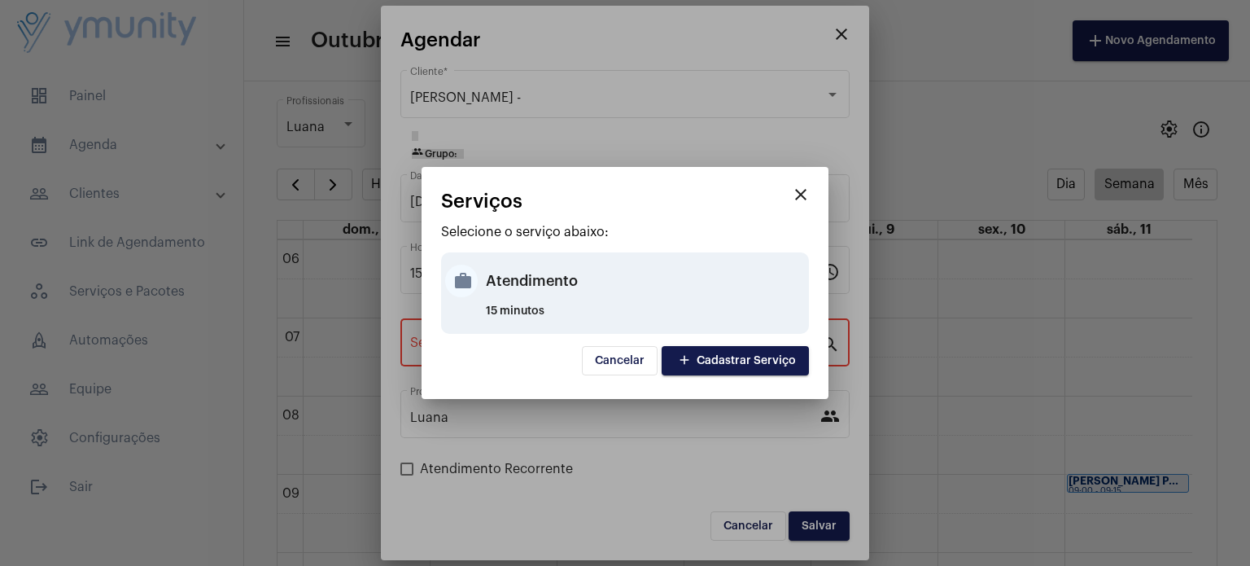
click at [609, 282] on div "Atendimento" at bounding box center [645, 280] width 319 height 49
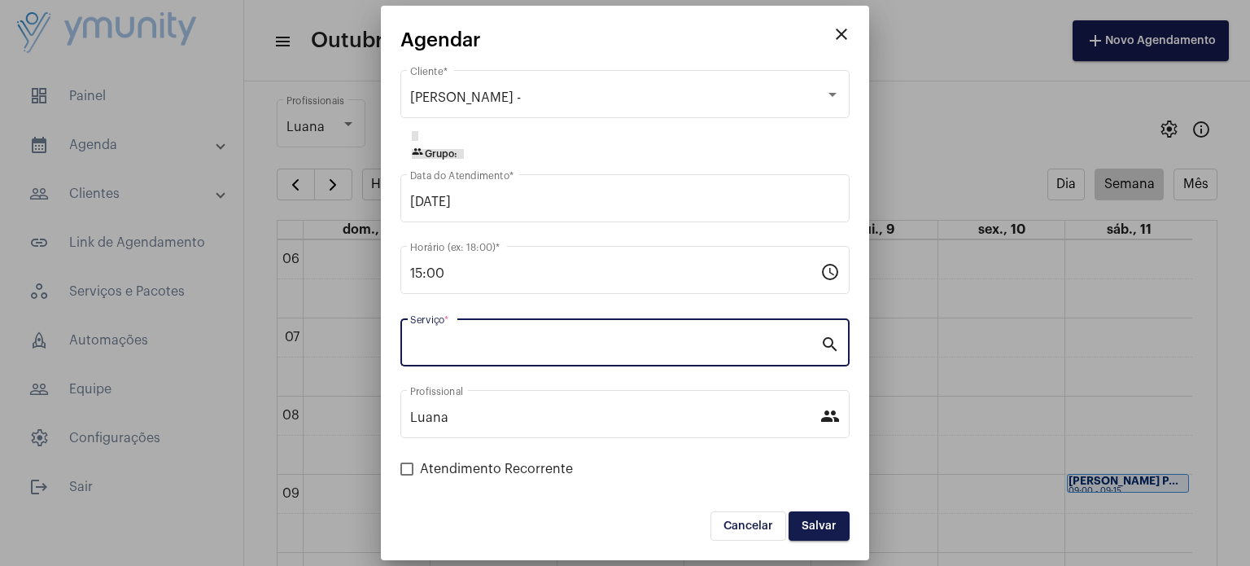
type input "Atendimento"
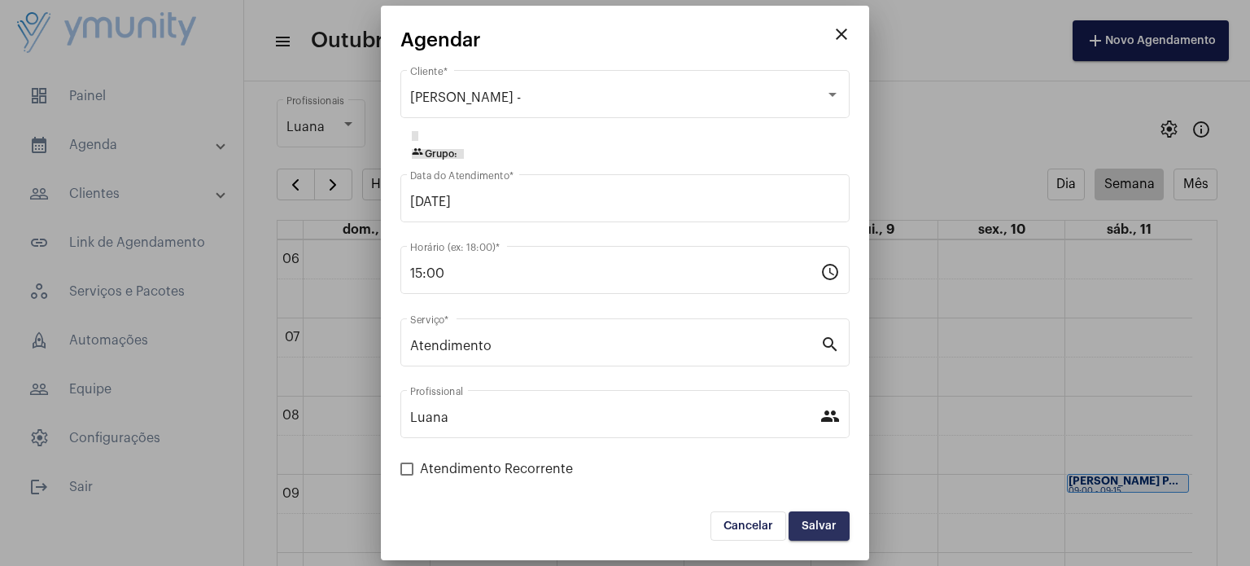
click at [817, 518] on button "Salvar" at bounding box center [819, 525] width 61 height 29
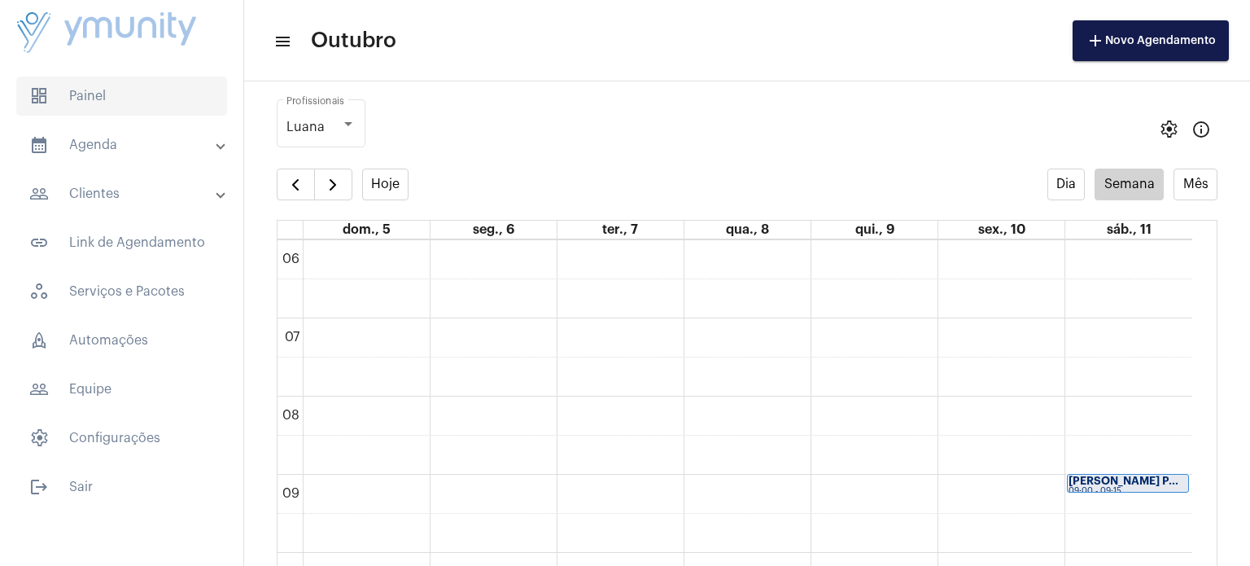
click at [81, 111] on span "dashboard Painel" at bounding box center [121, 95] width 211 height 39
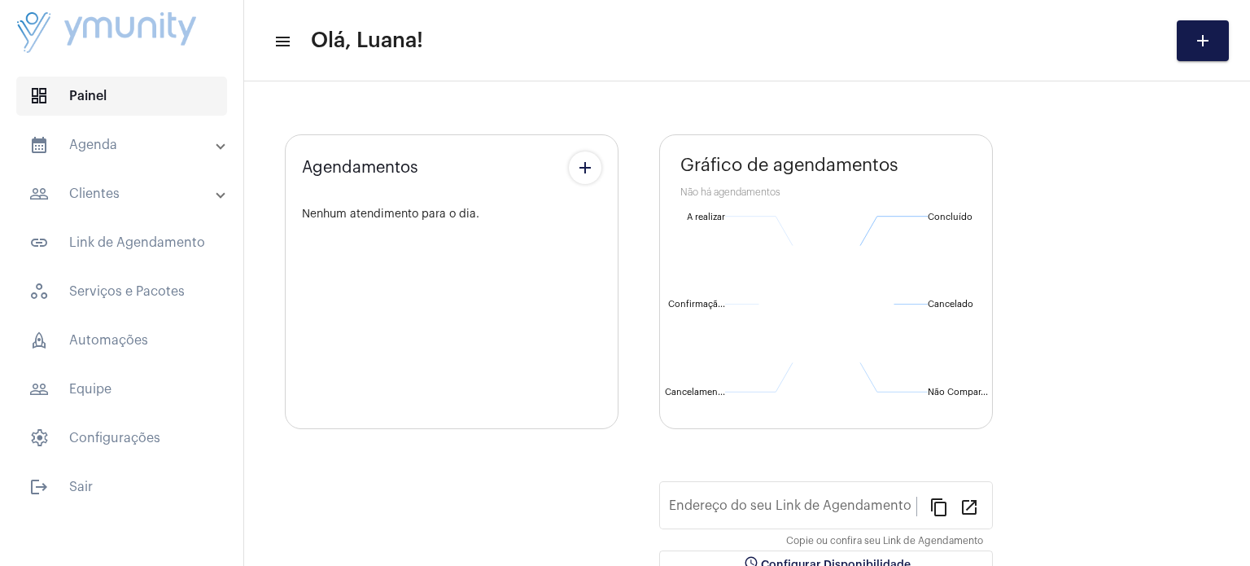
type input "[URL][DOMAIN_NAME]"
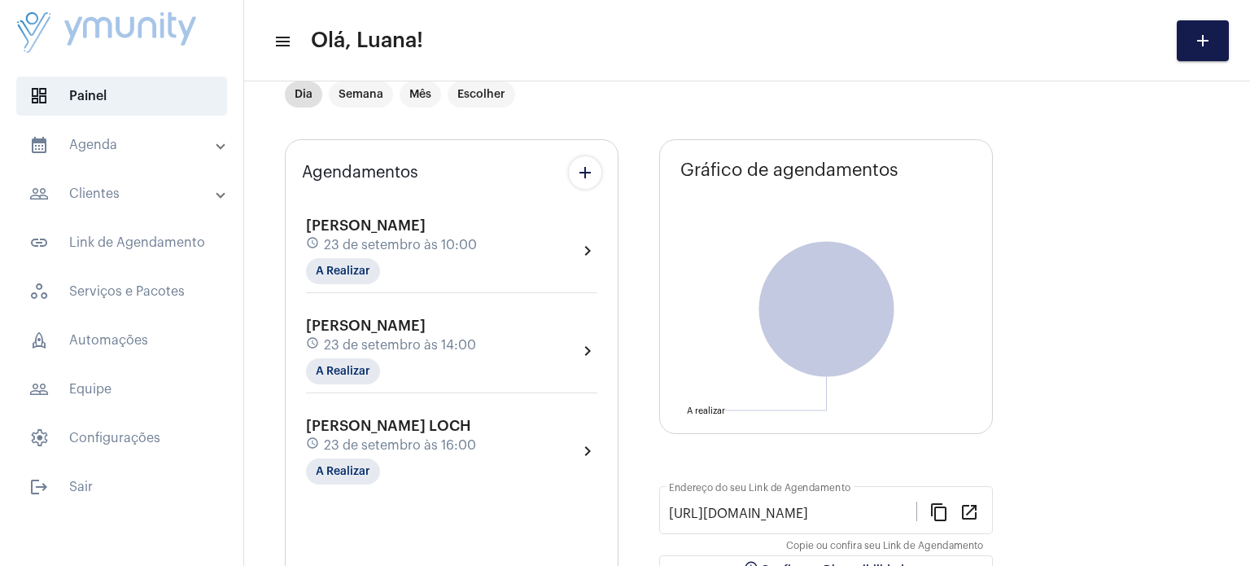
scroll to position [149, 0]
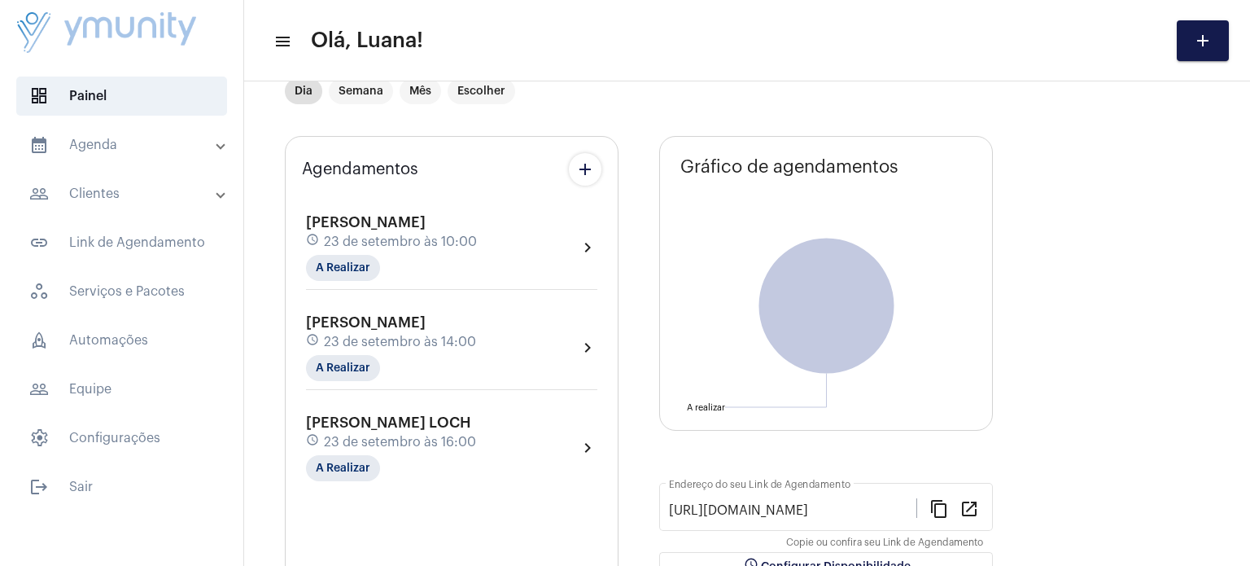
click at [105, 139] on mat-panel-title "calendar_month_outlined Agenda" at bounding box center [123, 145] width 188 height 20
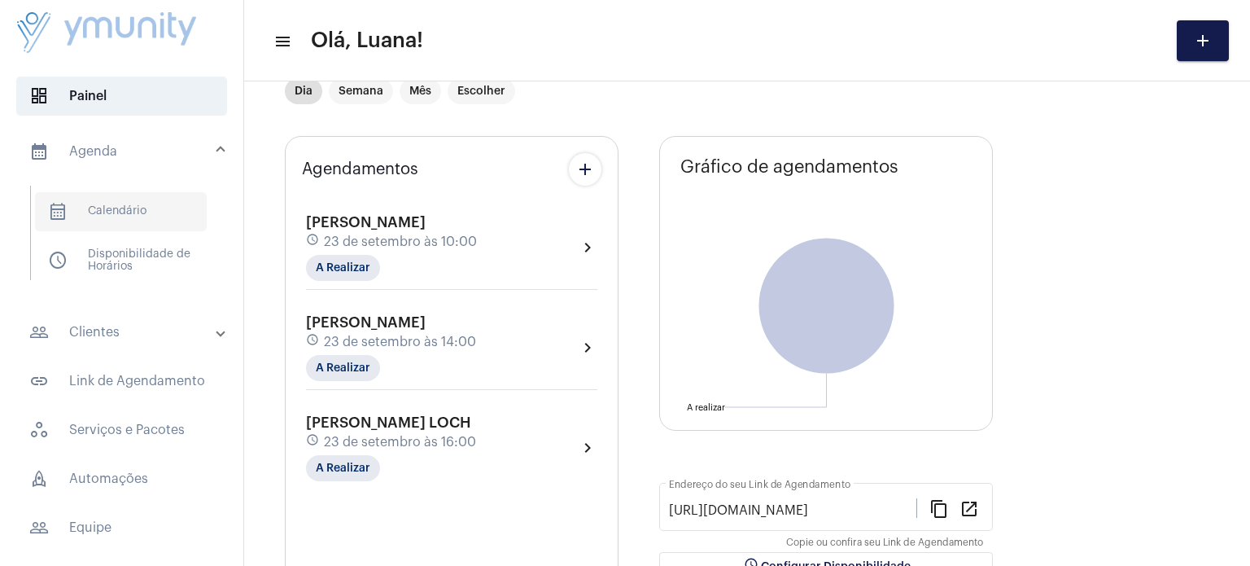
click at [98, 228] on span "calendar_month_outlined Calendário" at bounding box center [121, 211] width 172 height 39
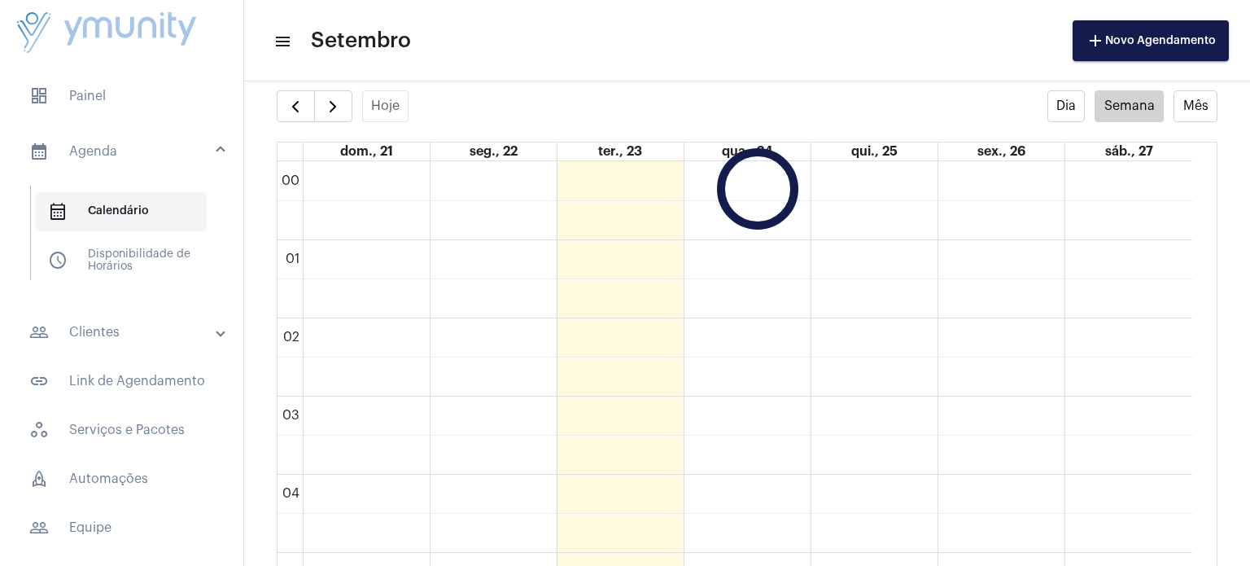
scroll to position [469, 0]
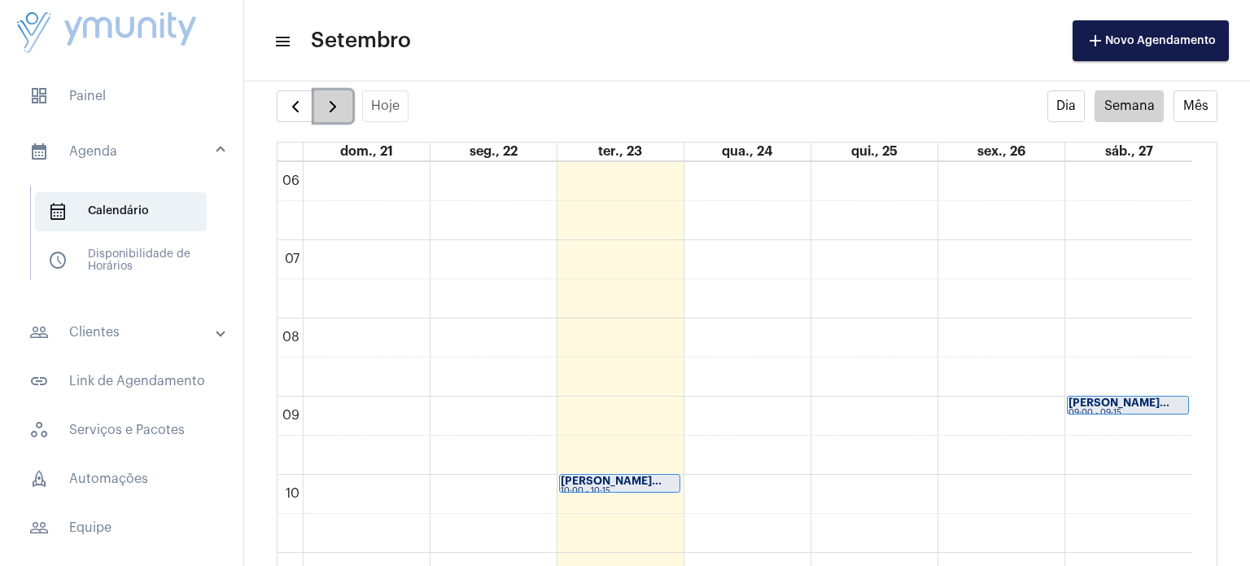
click at [336, 110] on span "button" at bounding box center [333, 107] width 20 height 20
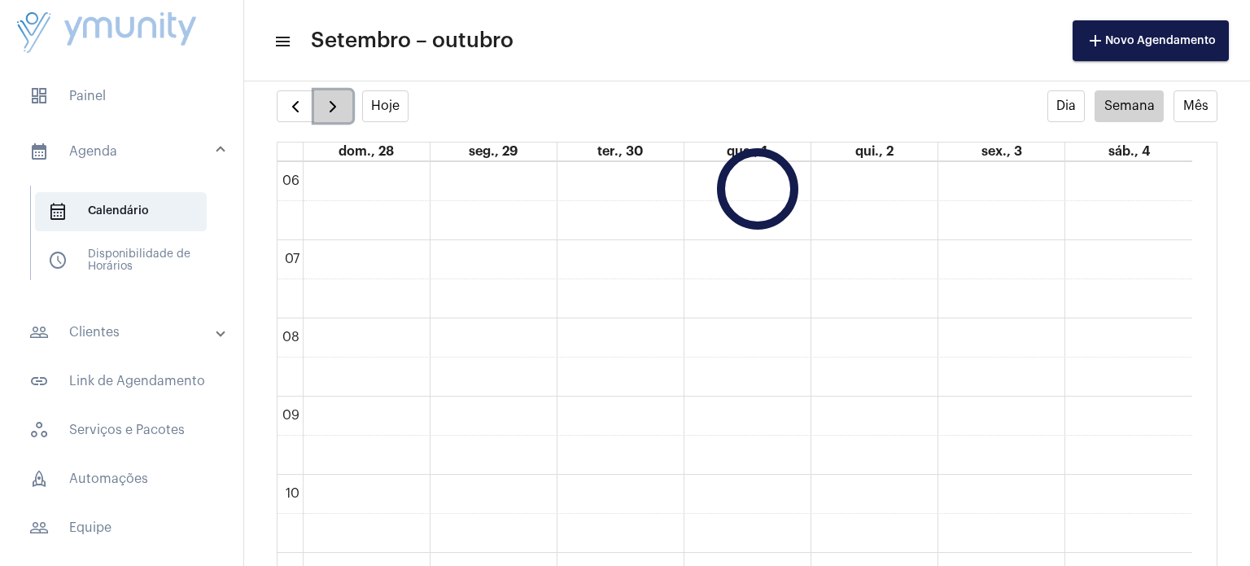
scroll to position [470, 0]
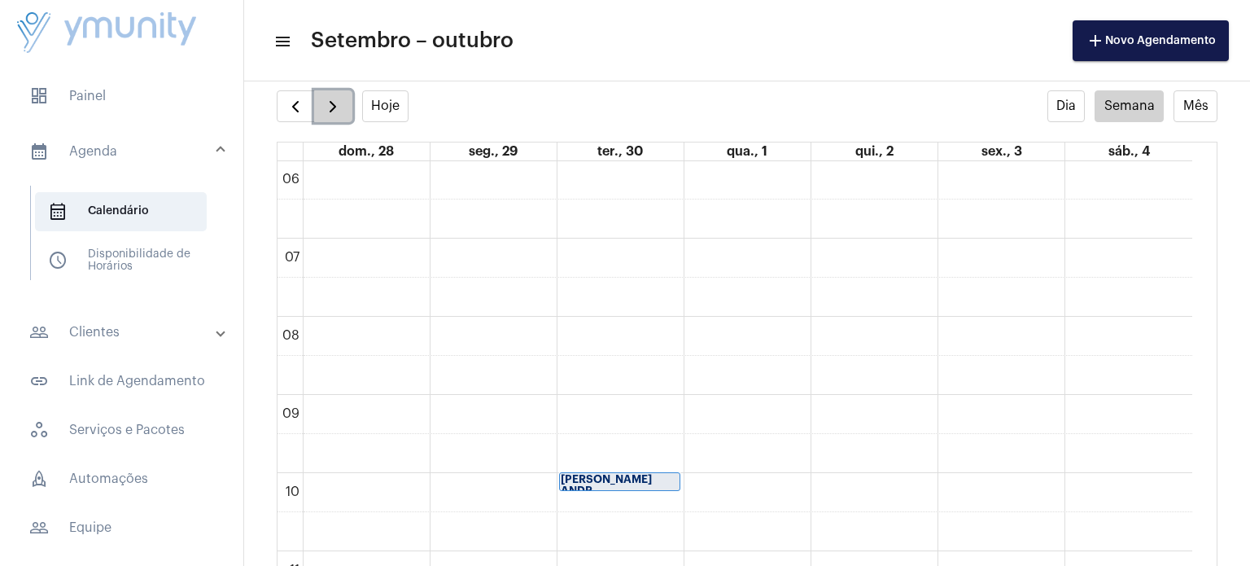
click at [336, 110] on span "button" at bounding box center [333, 107] width 20 height 20
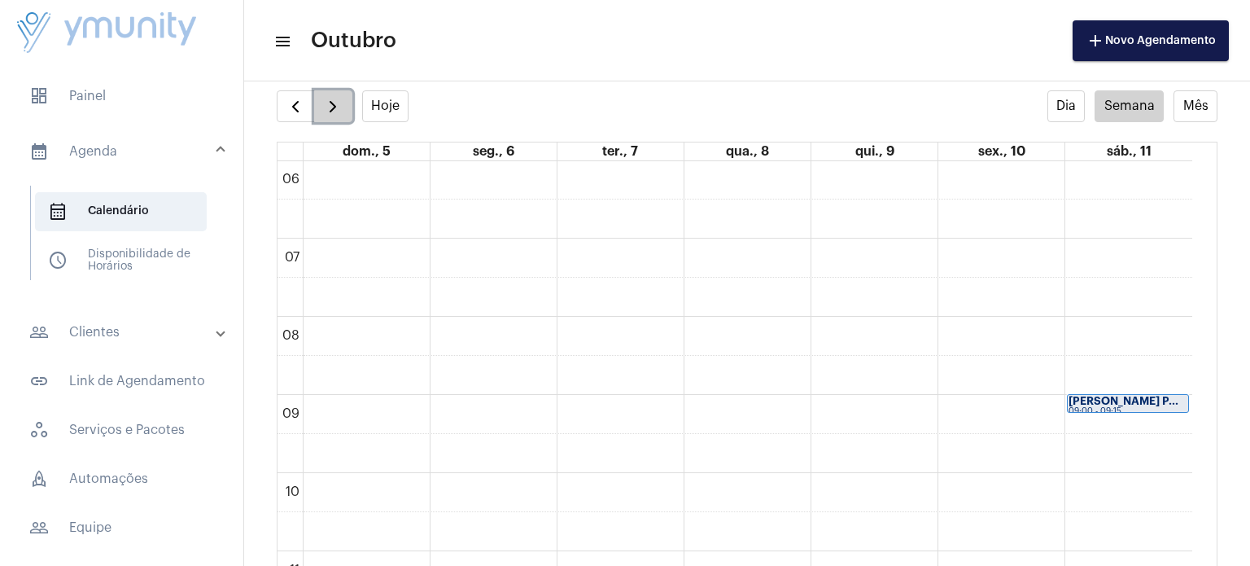
click at [336, 110] on span "button" at bounding box center [333, 107] width 20 height 20
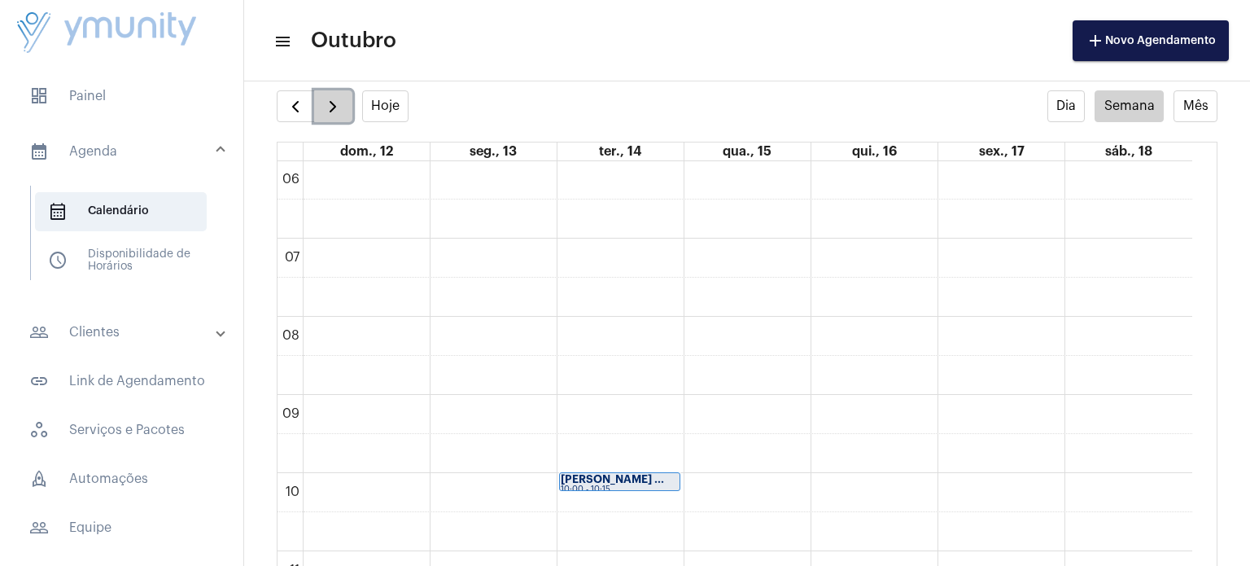
click at [336, 110] on span "button" at bounding box center [333, 107] width 20 height 20
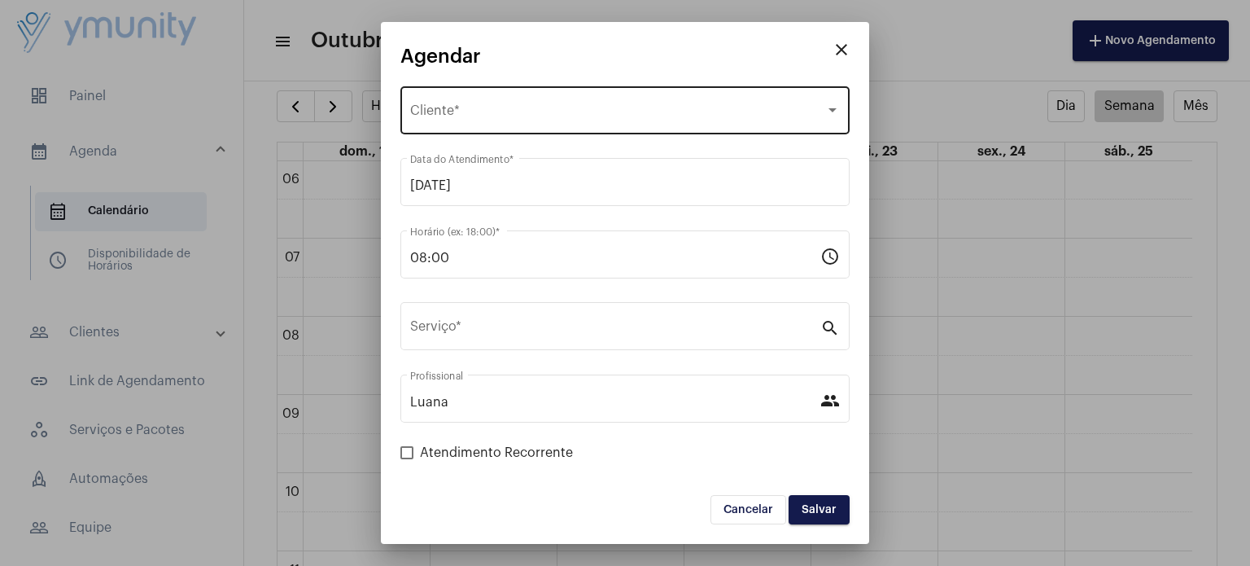
click at [552, 113] on div "Selecione o Cliente" at bounding box center [617, 114] width 415 height 15
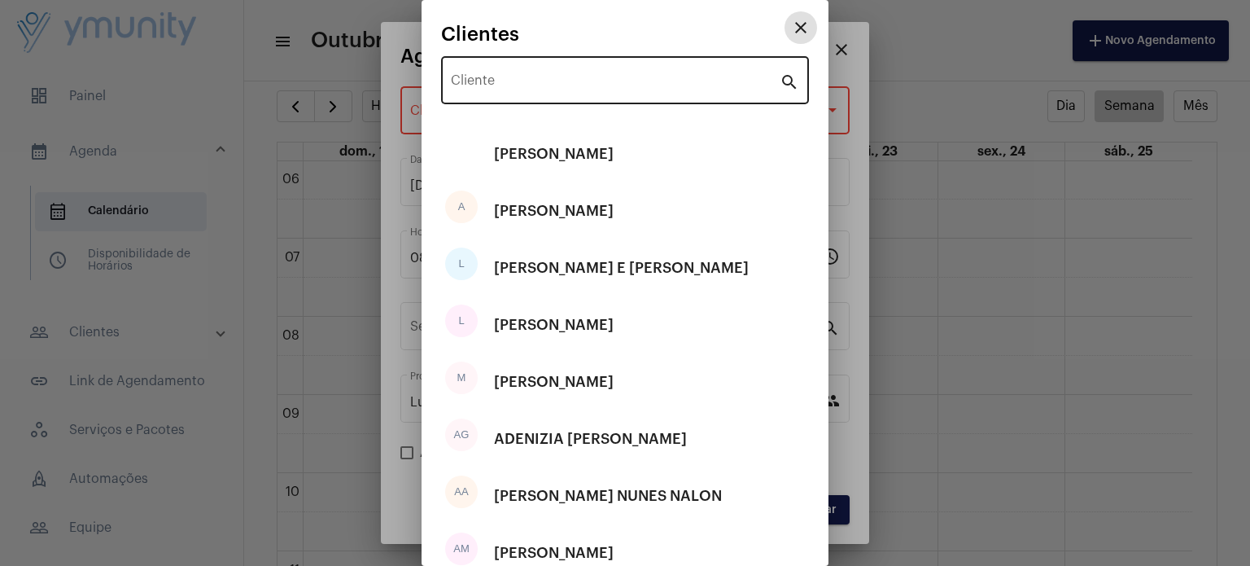
click at [522, 76] on input "Cliente" at bounding box center [615, 83] width 329 height 15
paste input "[PERSON_NAME]"
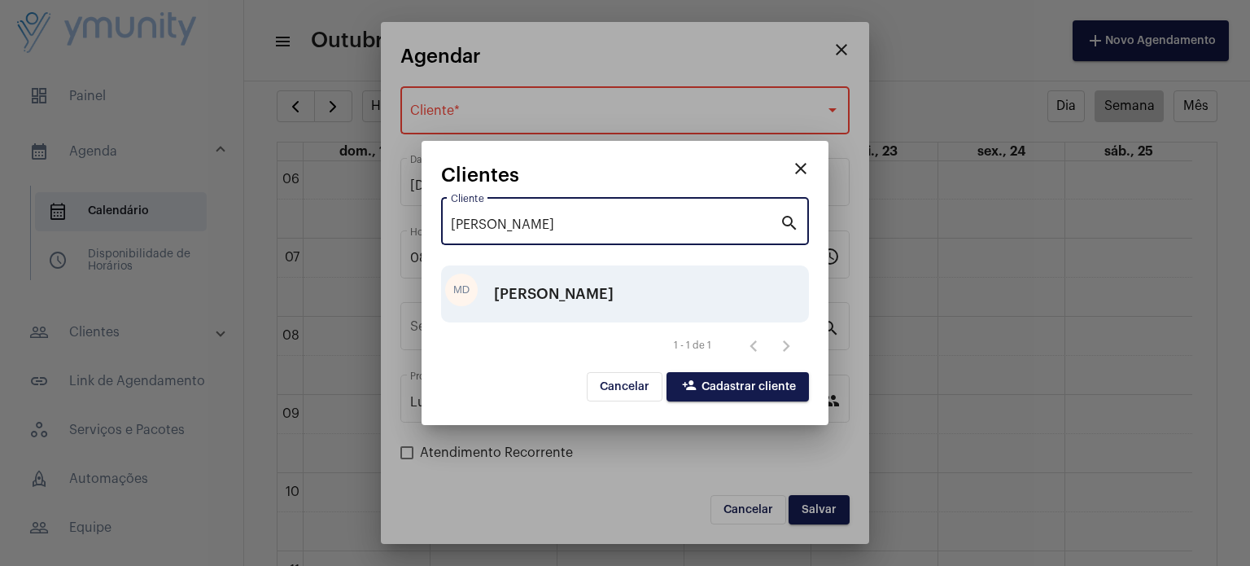
type input "[PERSON_NAME]"
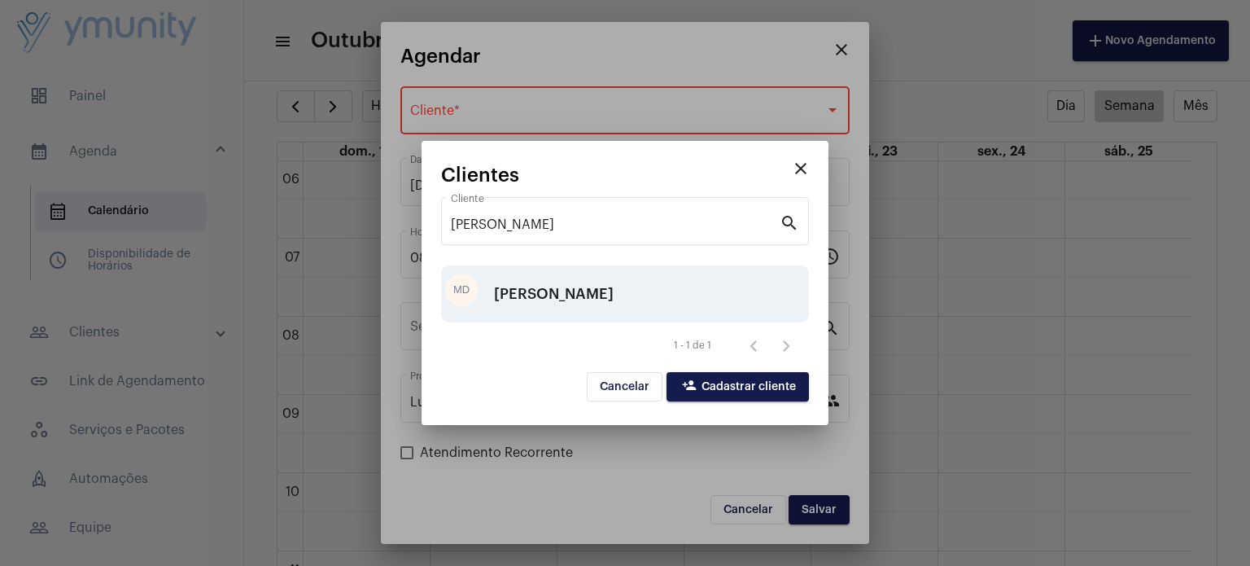
click at [614, 293] on div "[PERSON_NAME]" at bounding box center [554, 293] width 120 height 49
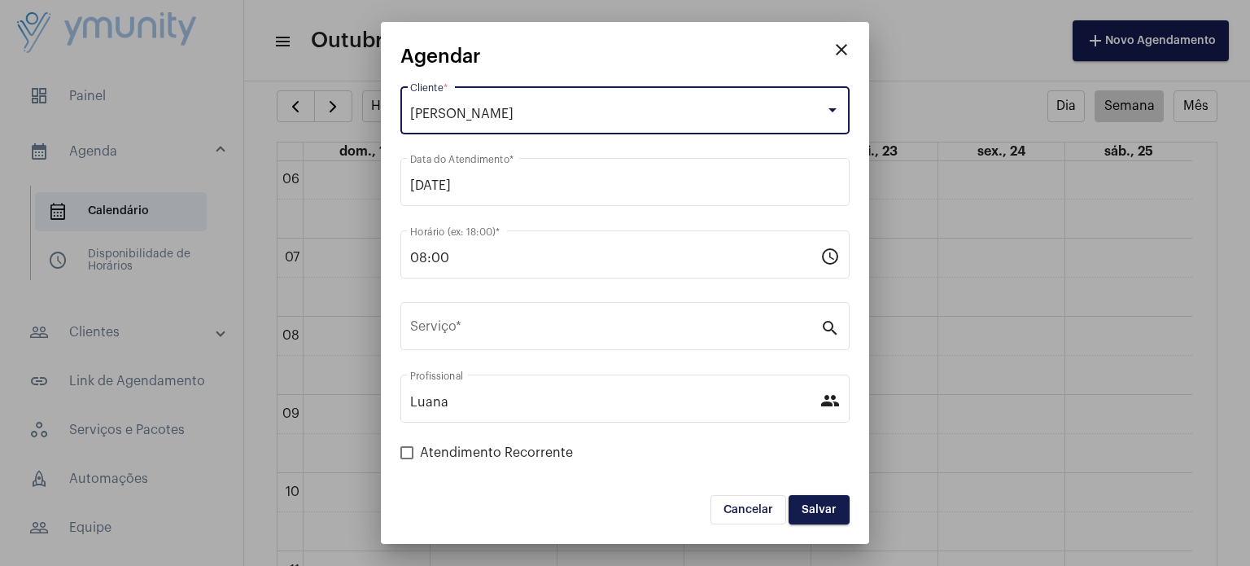
drag, startPoint x: 683, startPoint y: 107, endPoint x: 360, endPoint y: 116, distance: 323.2
click at [360, 116] on div "close Agendar [PERSON_NAME] Cliente * [DATE] Data do Atendimento * 08:00 Horári…" at bounding box center [625, 283] width 1250 height 566
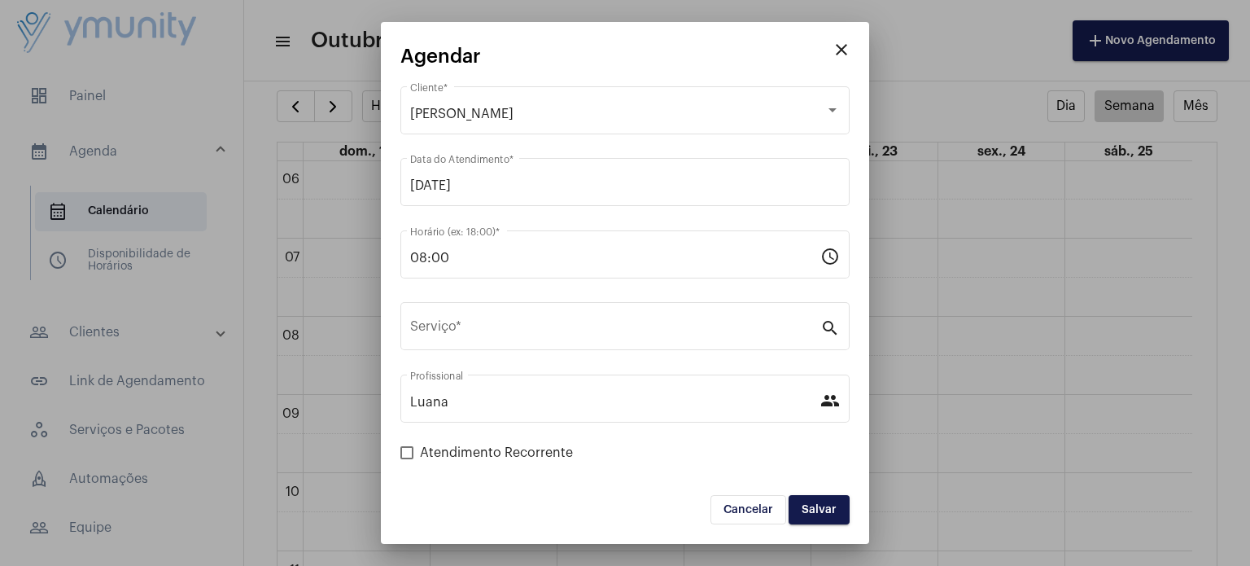
click at [768, 154] on mat-form-field "[PERSON_NAME] NUNES LEITE Cliente *" at bounding box center [624, 119] width 449 height 72
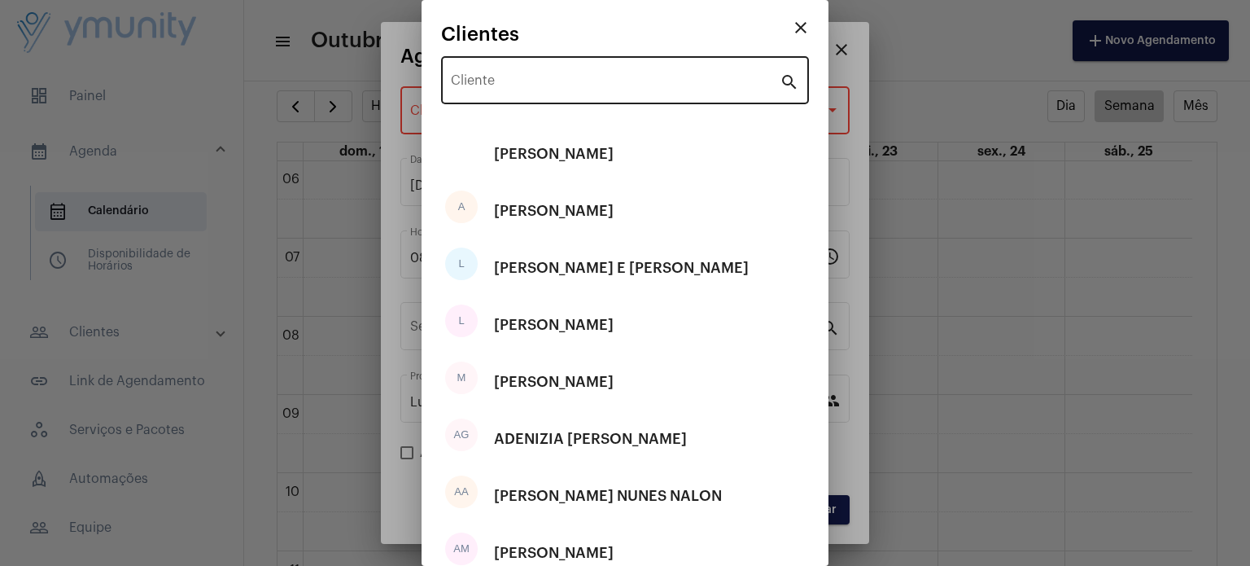
click at [575, 72] on div "Cliente" at bounding box center [615, 78] width 329 height 51
paste input "[PERSON_NAME]"
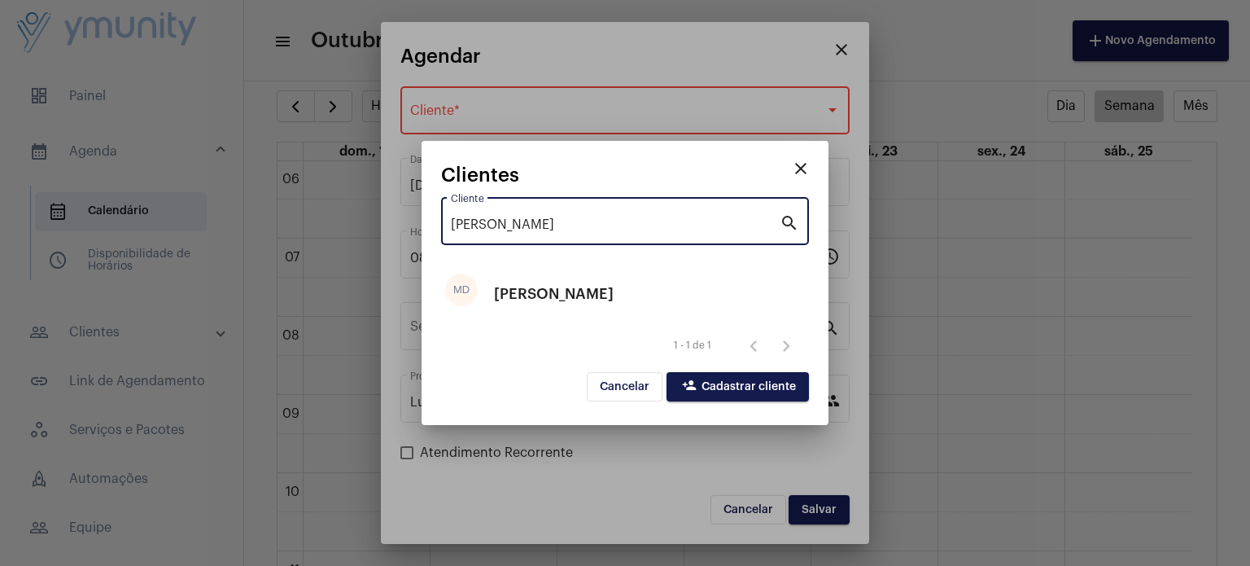
type input "[PERSON_NAME]"
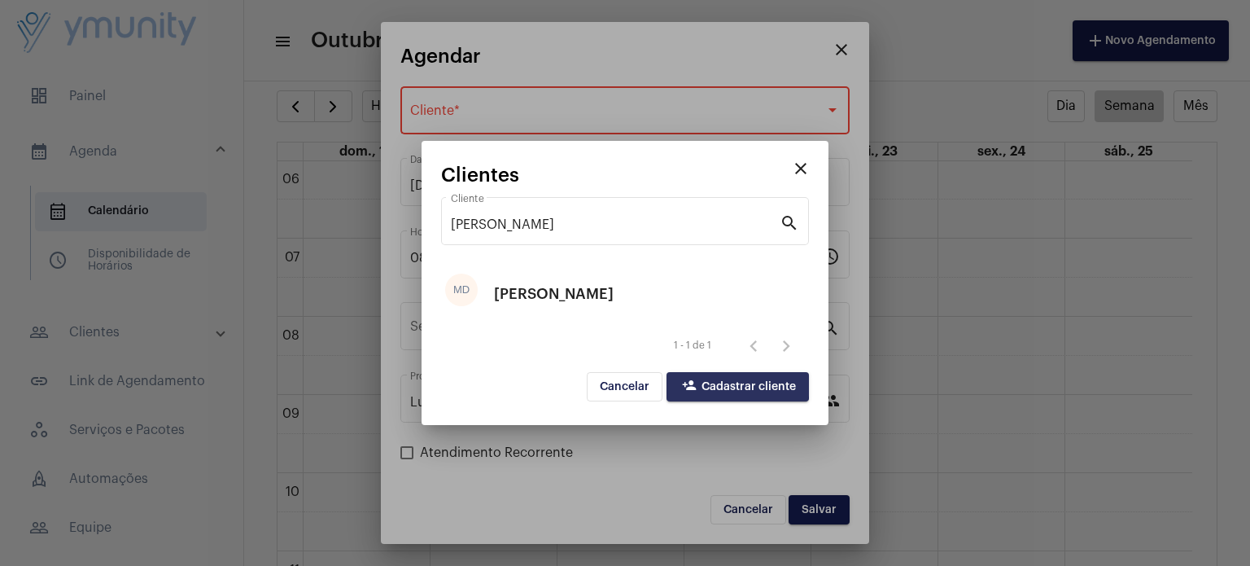
click at [737, 385] on span "person_add Cadastrar cliente" at bounding box center [738, 386] width 116 height 11
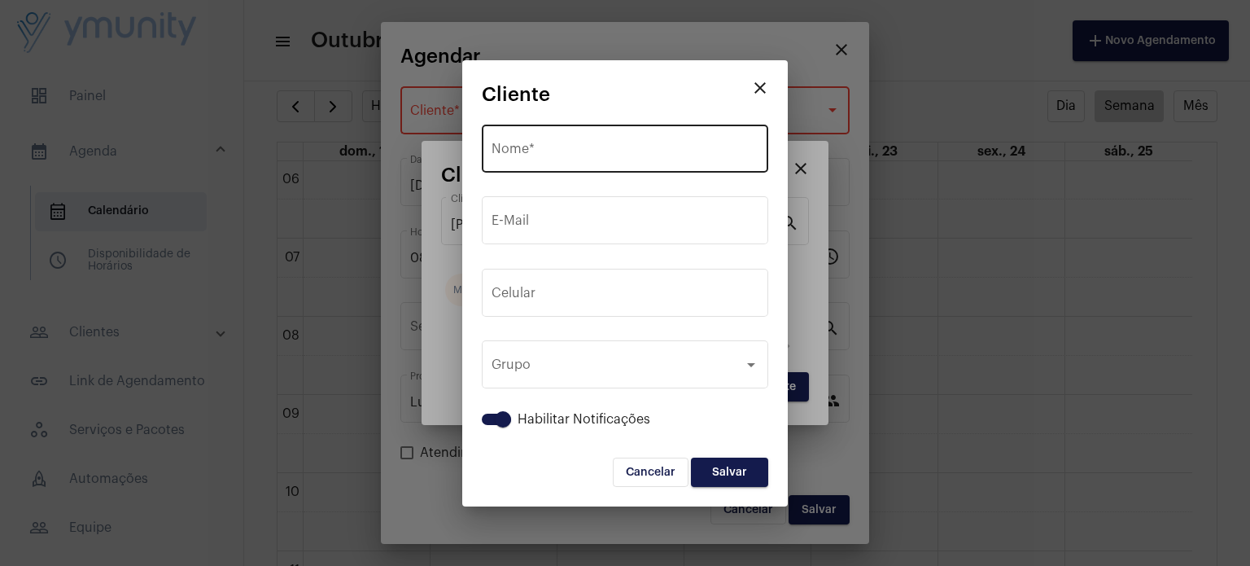
click at [553, 141] on div "Nome *" at bounding box center [625, 146] width 267 height 51
paste input "[PERSON_NAME]"
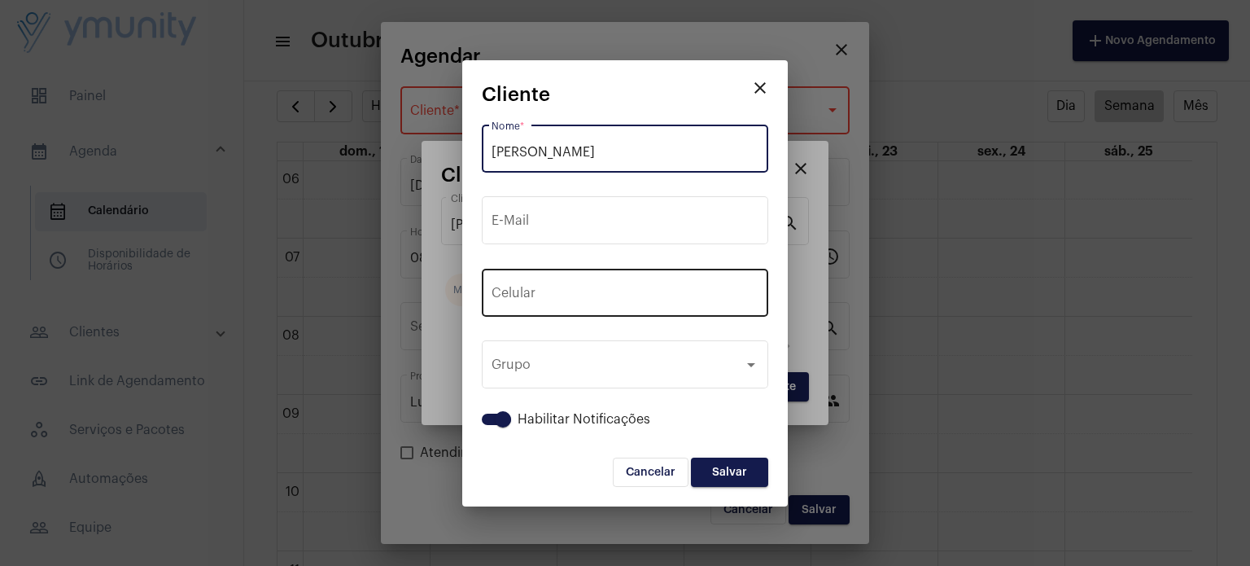
type input "[PERSON_NAME]"
click at [680, 289] on input "tel" at bounding box center [625, 296] width 267 height 15
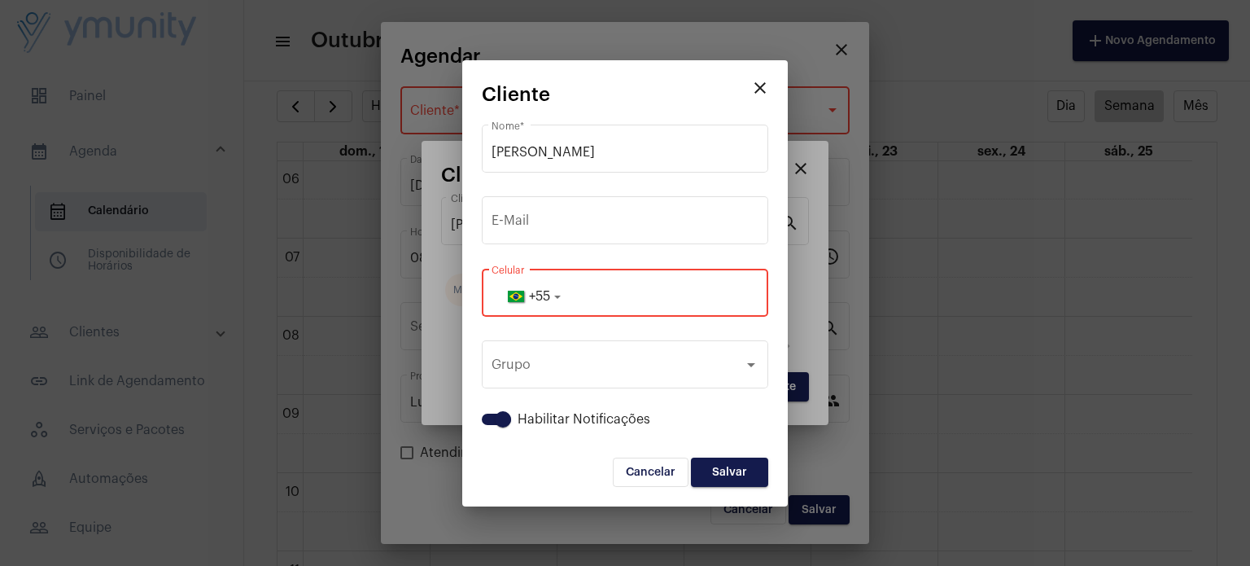
click at [621, 289] on input "tel" at bounding box center [625, 296] width 267 height 15
paste input "3388054032"
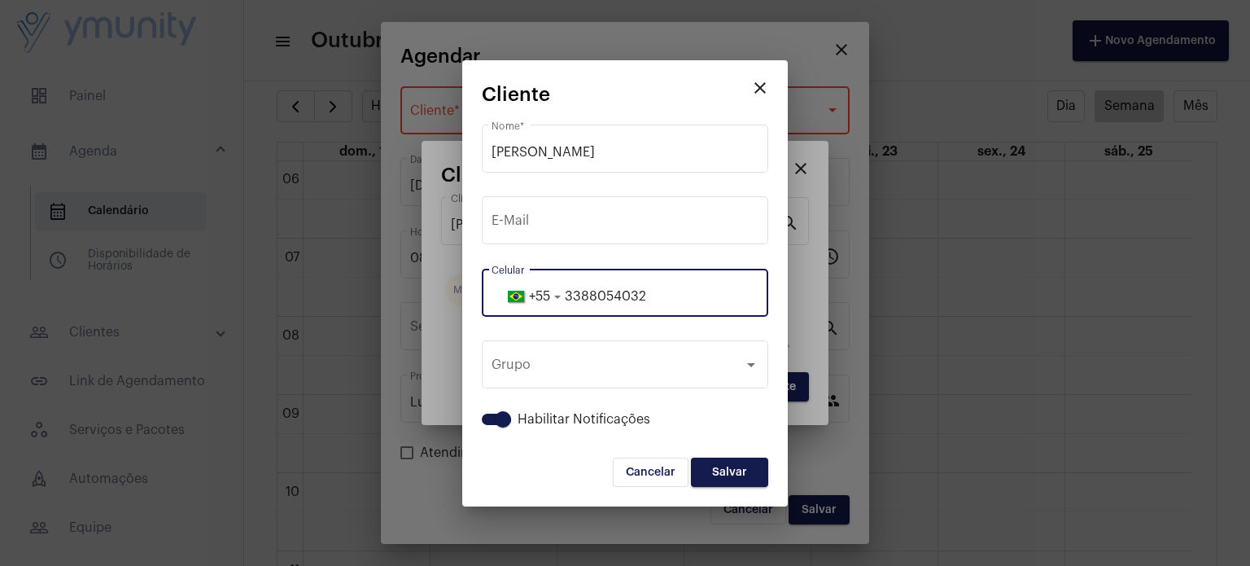
click at [581, 292] on input "3388054032" at bounding box center [625, 296] width 267 height 15
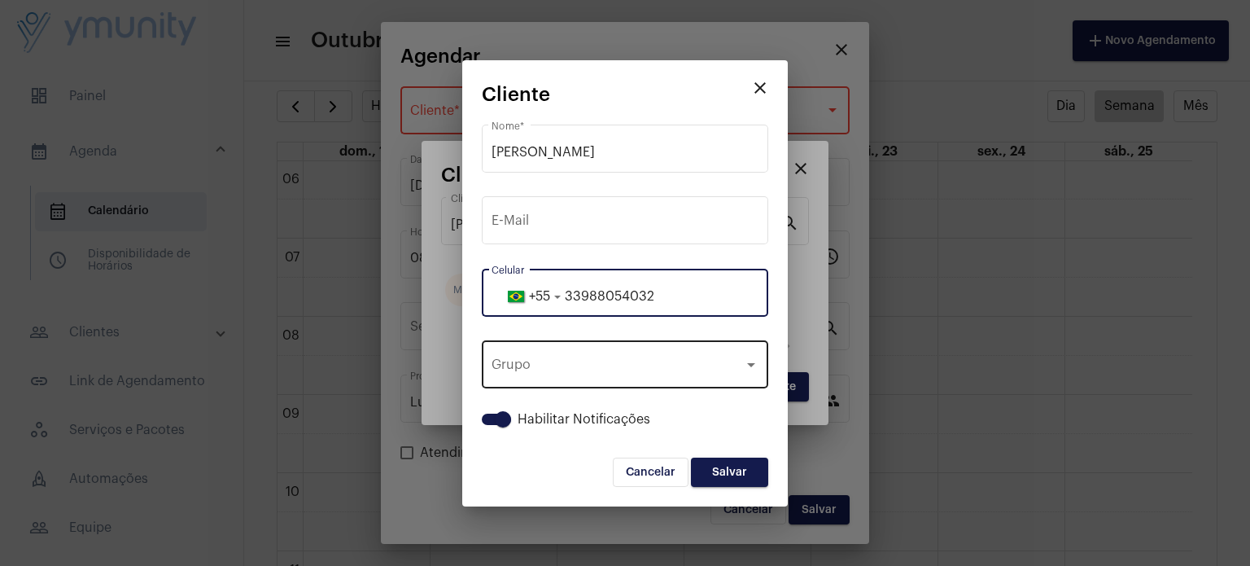
type input "33988054032"
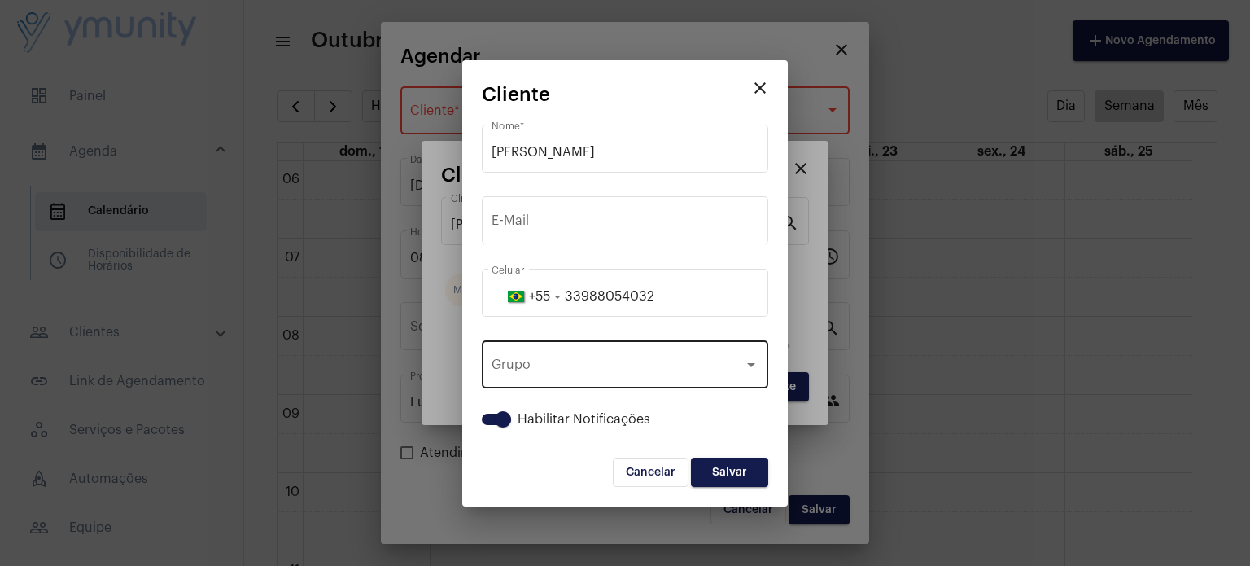
click at [602, 382] on div "Grupo Grupo" at bounding box center [625, 362] width 267 height 51
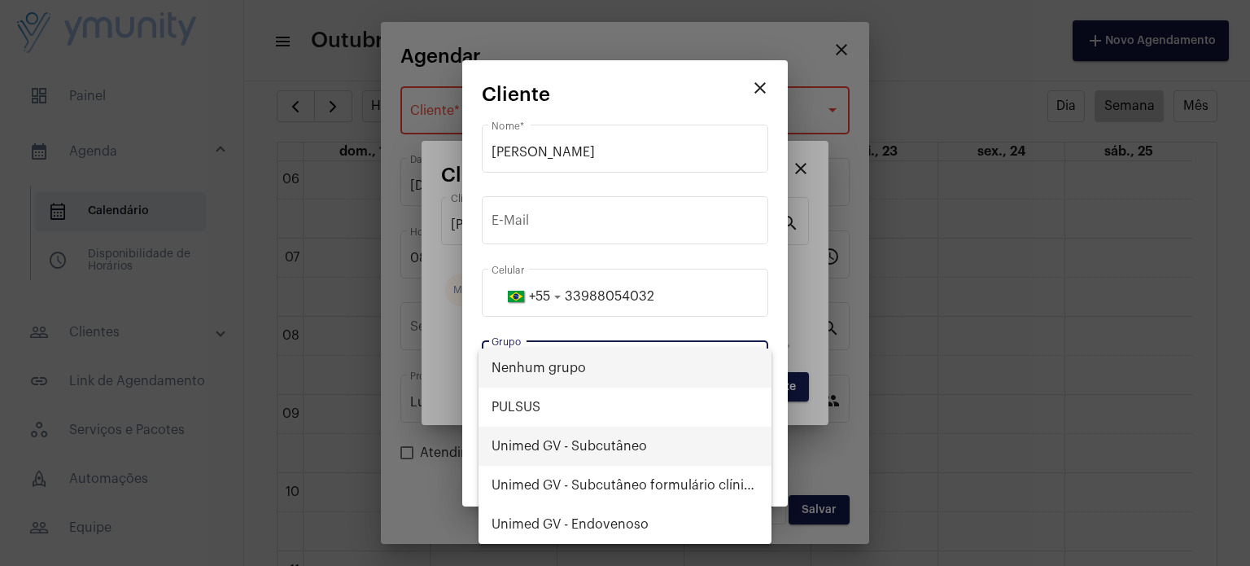
click at [599, 439] on span "Unimed GV - Subcutâneo" at bounding box center [625, 445] width 267 height 39
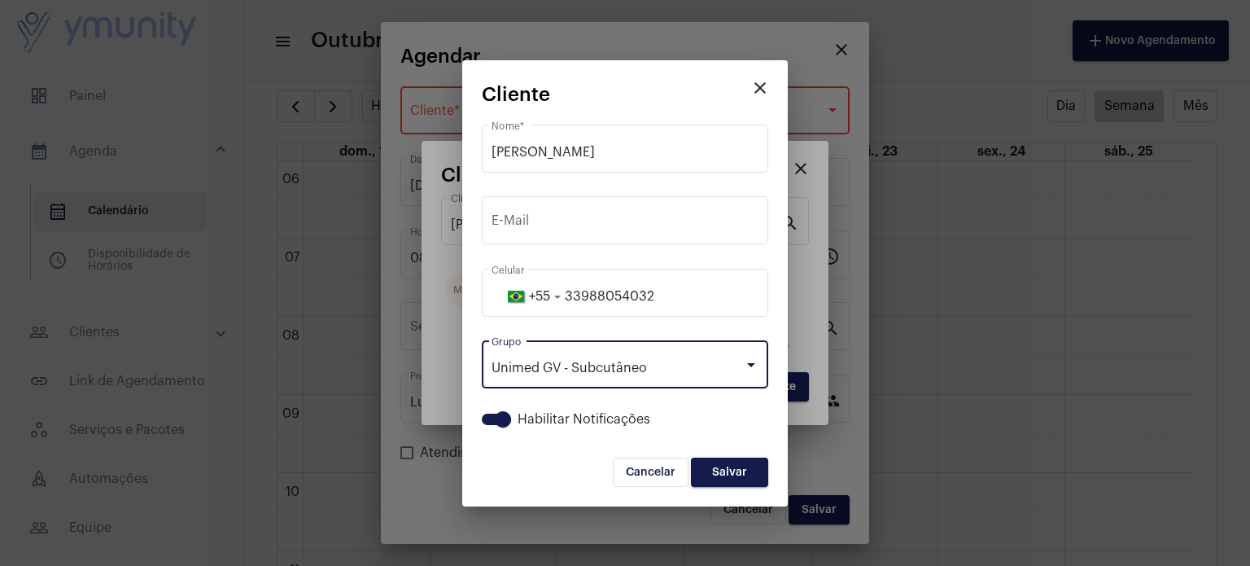
click at [744, 461] on button "Salvar" at bounding box center [729, 471] width 77 height 29
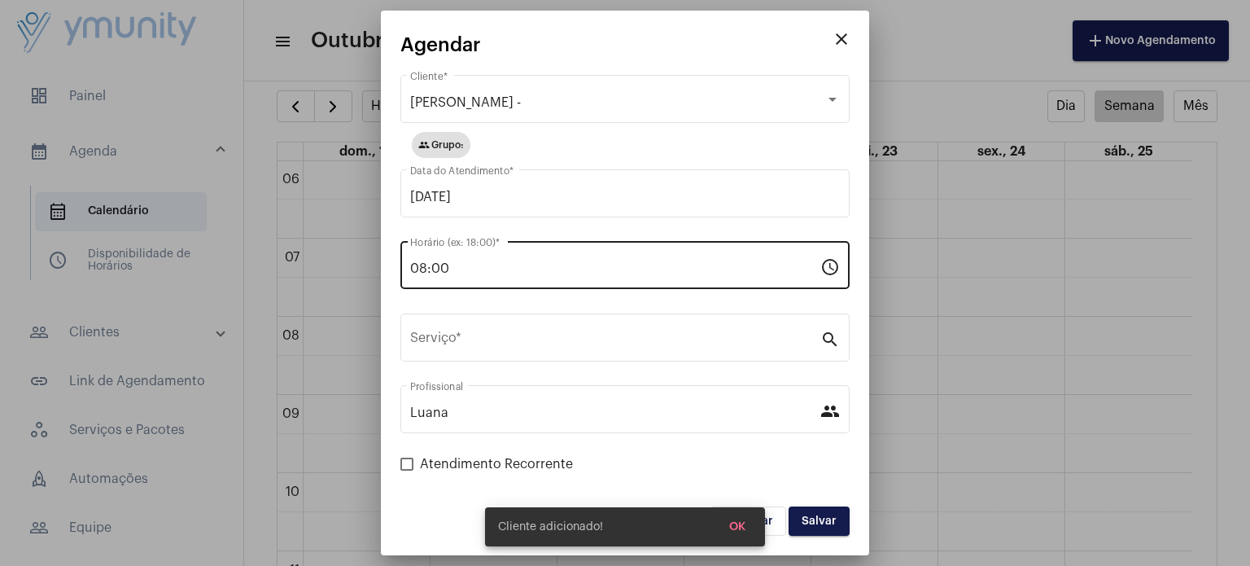
click at [610, 257] on div "08:00 Horário (ex: 18:00) *" at bounding box center [615, 263] width 410 height 51
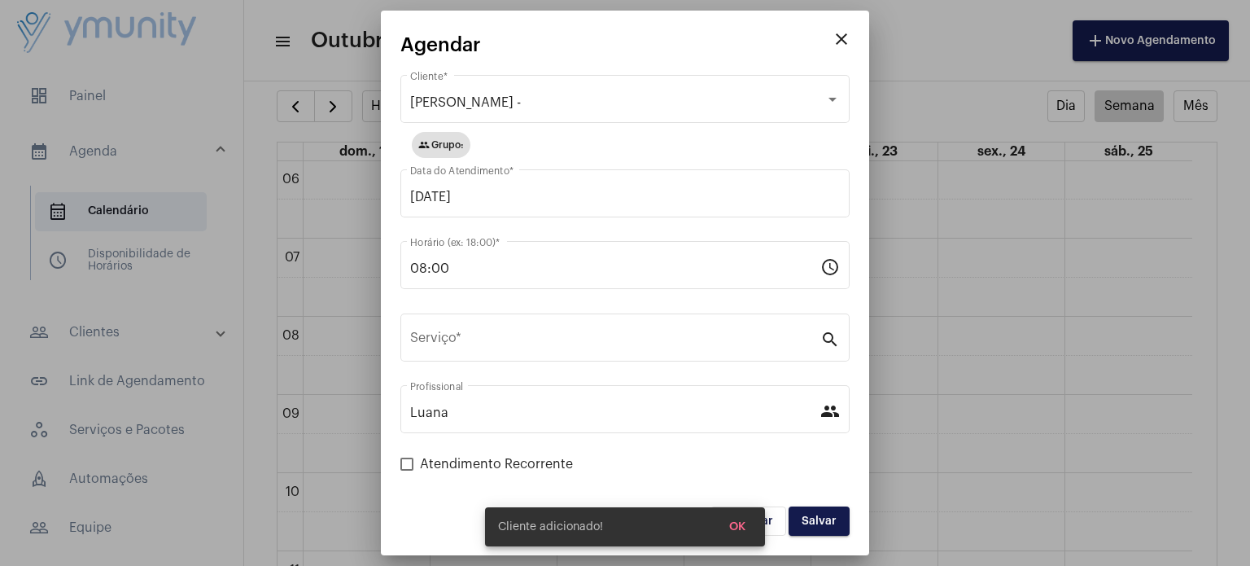
drag, startPoint x: 554, startPoint y: 257, endPoint x: 379, endPoint y: 270, distance: 175.4
click at [379, 270] on div "close Agendar [PERSON_NAME] - Cliente * group Grupo: [DATE] Data do Atendimento…" at bounding box center [625, 283] width 1250 height 566
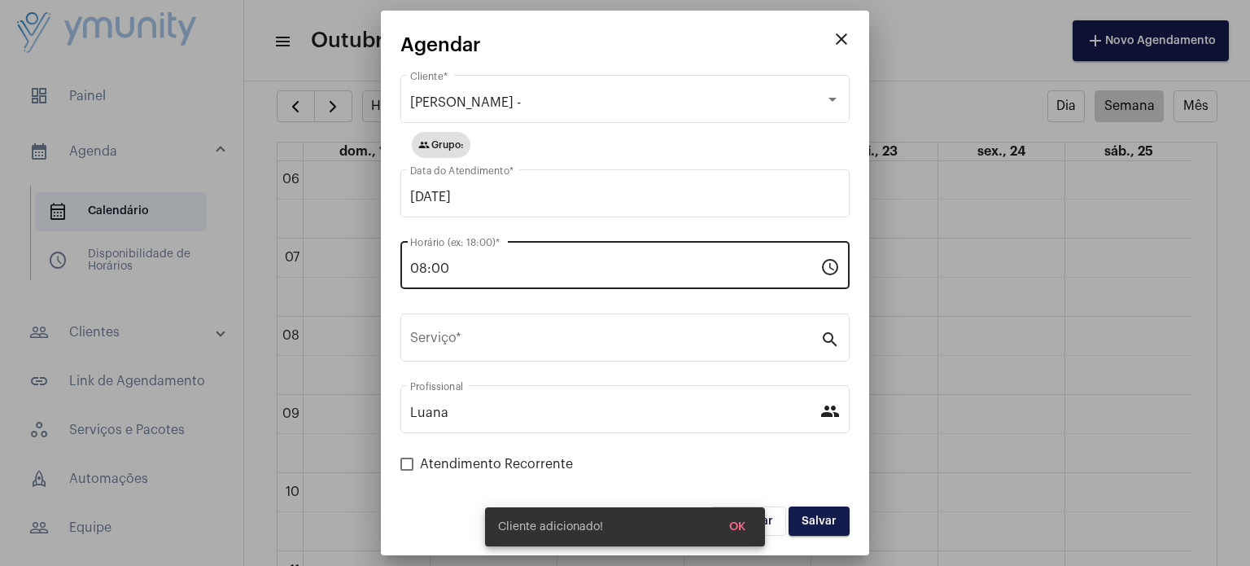
click at [492, 265] on input "08:00" at bounding box center [615, 268] width 410 height 15
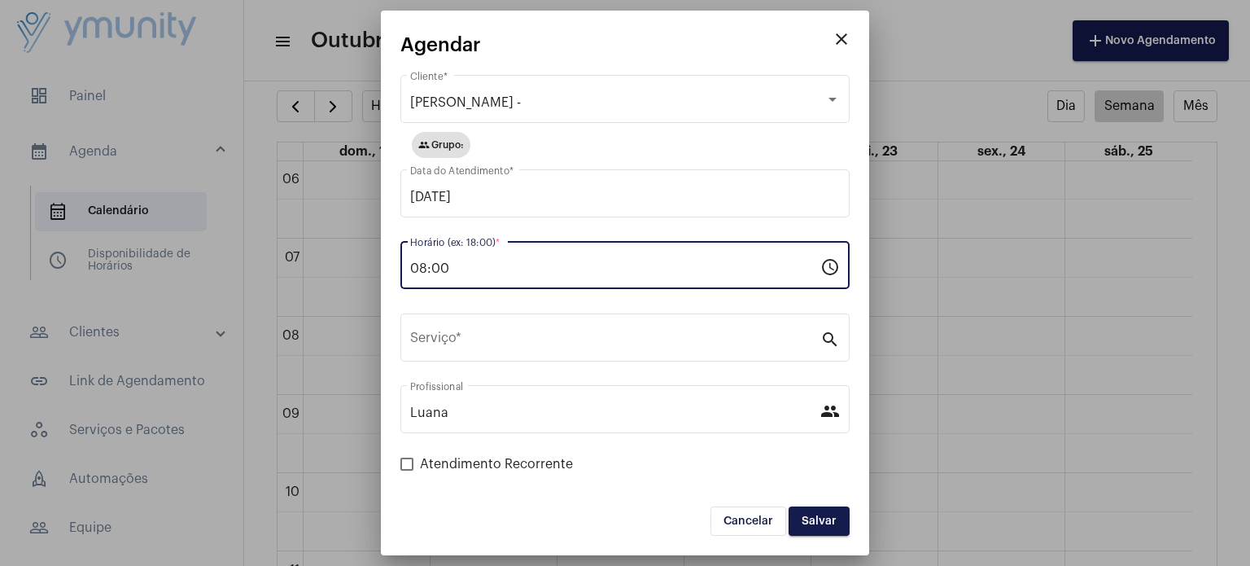
drag, startPoint x: 492, startPoint y: 265, endPoint x: 404, endPoint y: 256, distance: 88.3
click at [404, 256] on div "08:00 Horário (ex: 18:00) * schedule" at bounding box center [624, 263] width 449 height 51
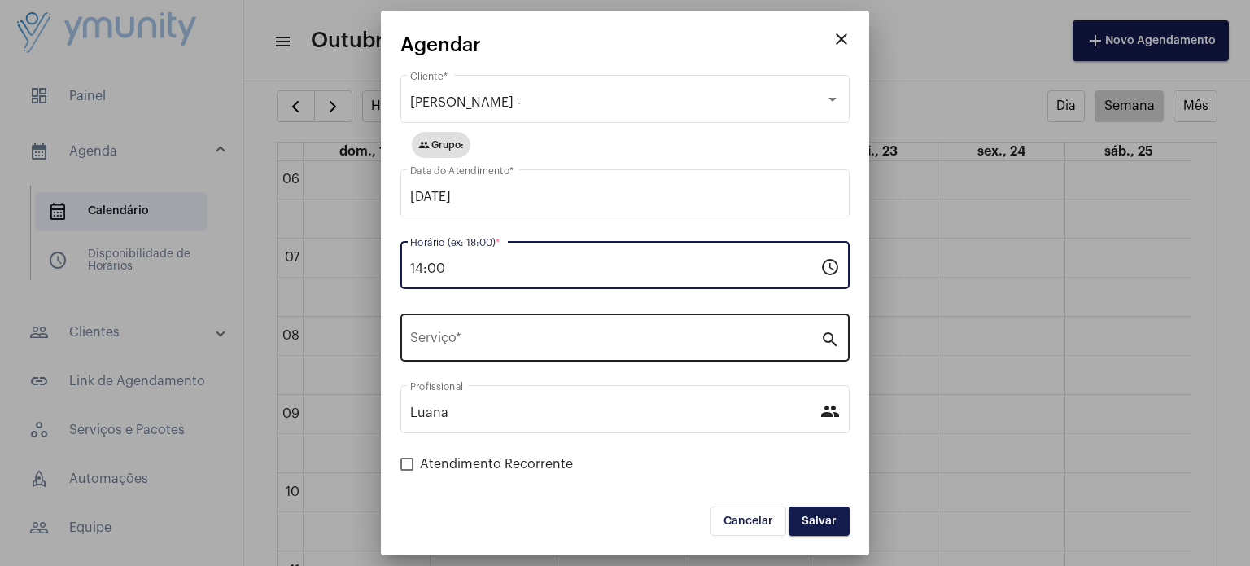
type input "14:00"
click at [485, 339] on input "Serviço *" at bounding box center [615, 341] width 410 height 15
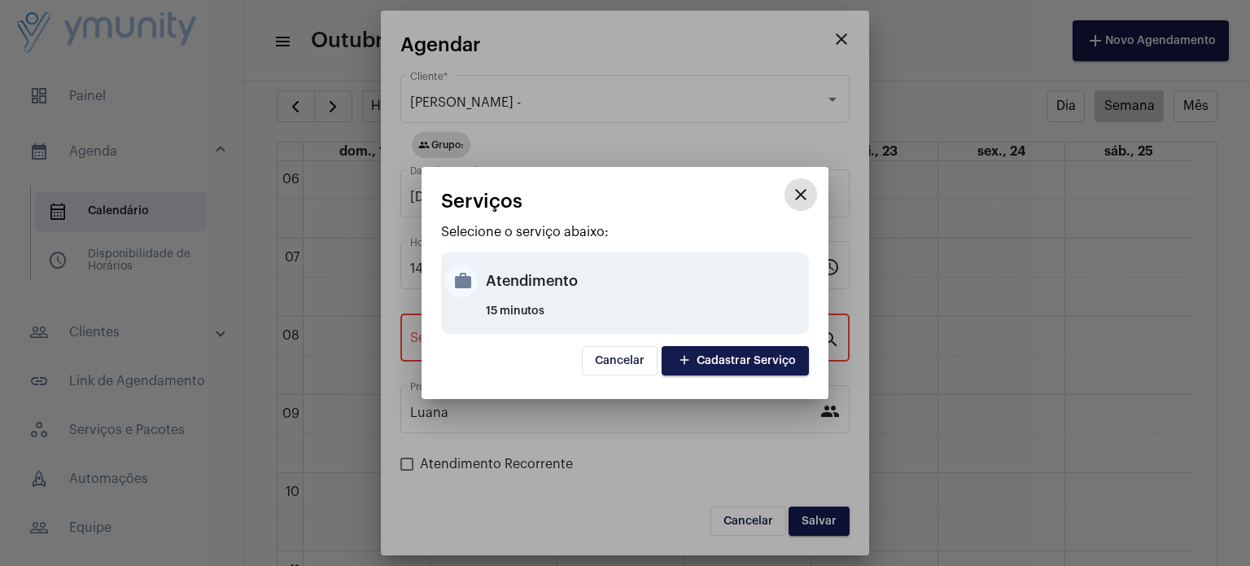
click at [537, 289] on div "Atendimento" at bounding box center [645, 280] width 319 height 49
type input "Atendimento"
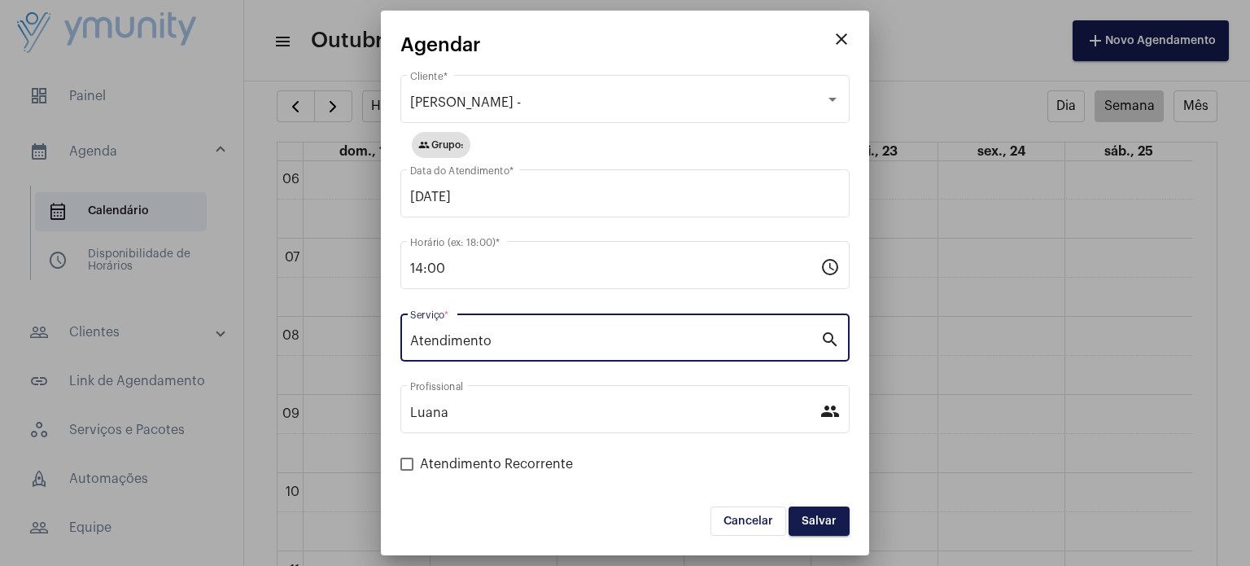
click at [820, 515] on span "Salvar" at bounding box center [819, 520] width 35 height 11
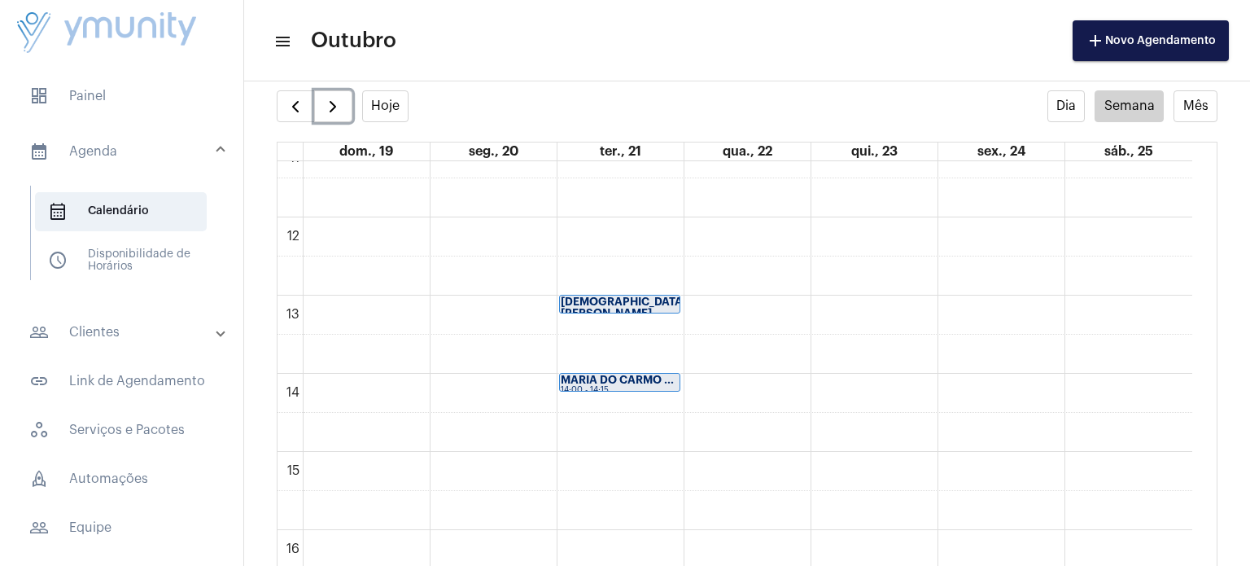
scroll to position [895, 0]
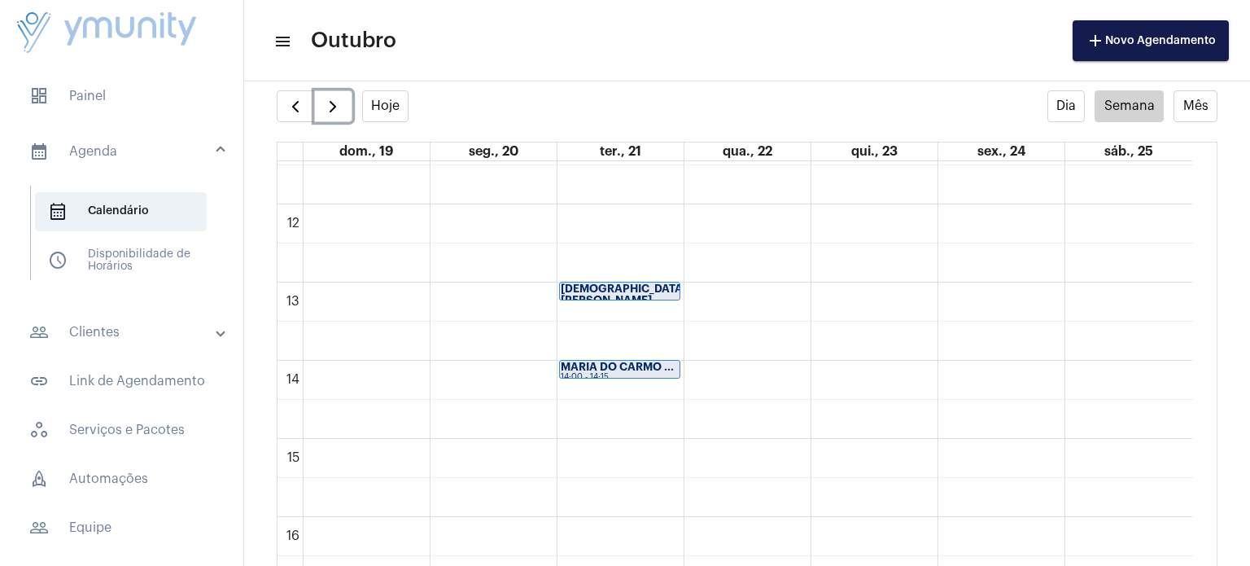
click at [619, 377] on div "MARIA DO CARMO ... 14:00 - 14:15" at bounding box center [619, 370] width 121 height 20
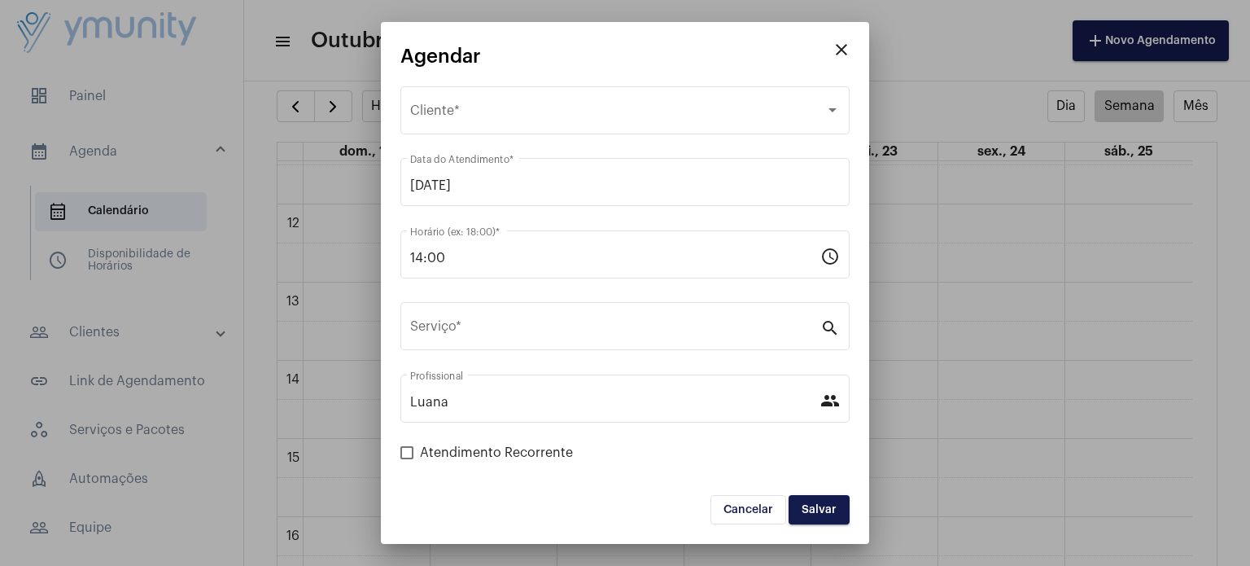
click at [848, 42] on mat-icon "close" at bounding box center [842, 50] width 20 height 20
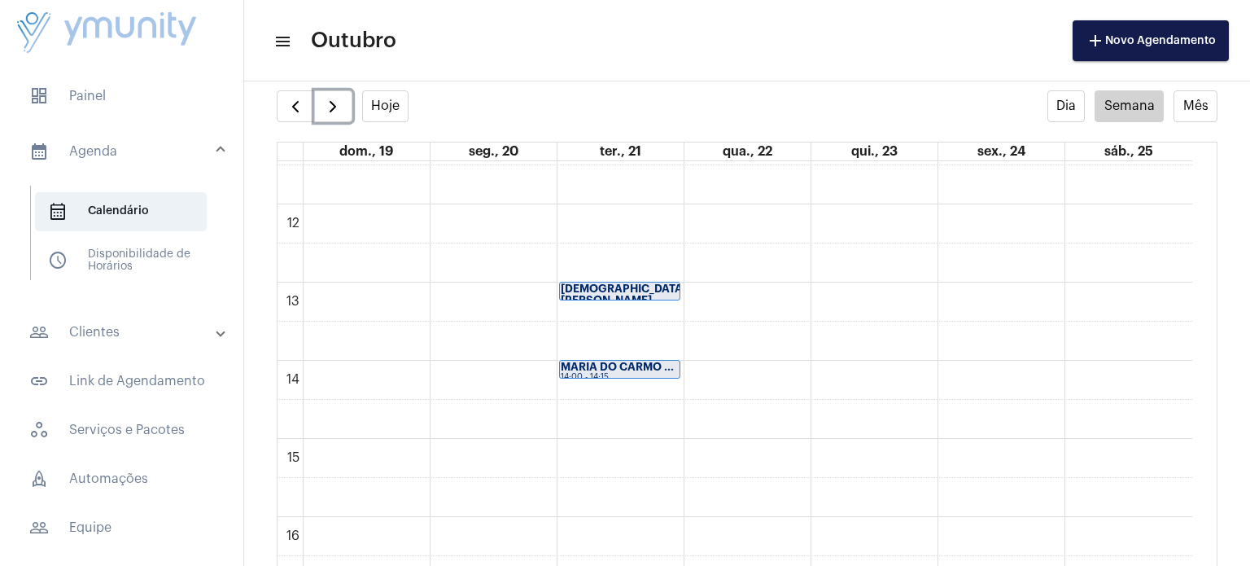
click at [614, 361] on strong "MARIA DO CARMO ..." at bounding box center [617, 366] width 113 height 11
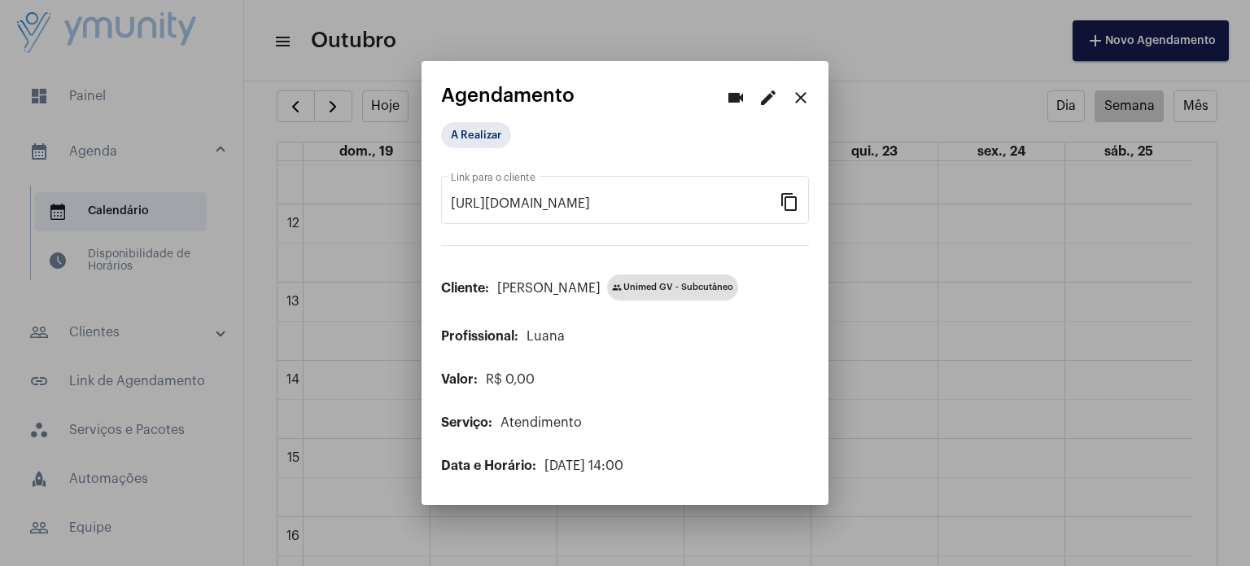
click at [1068, 190] on div at bounding box center [625, 283] width 1250 height 566
